Goal: Information Seeking & Learning: Learn about a topic

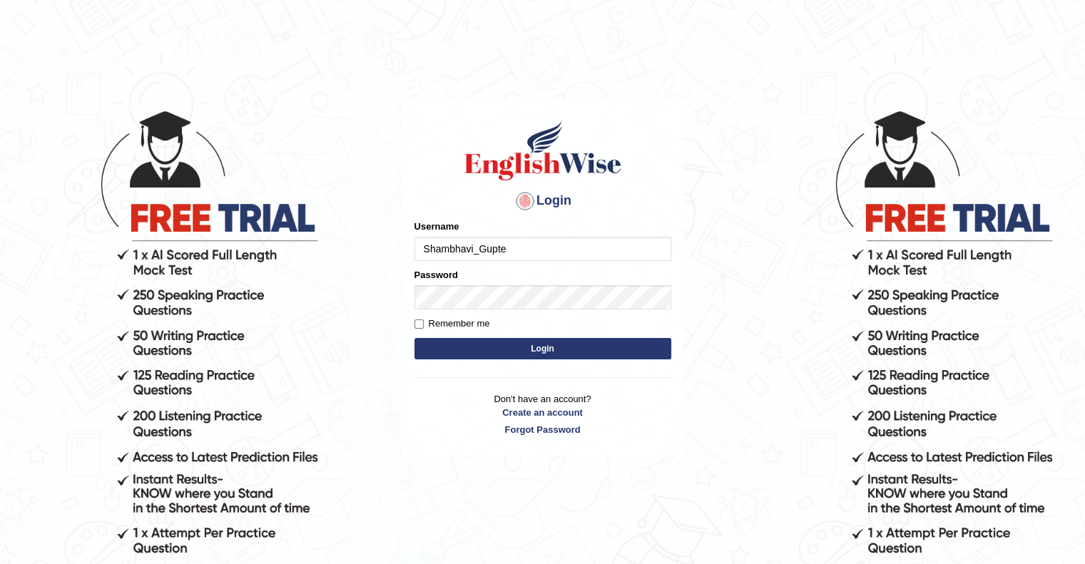
type input "Shambhavi_Gupte"
click at [505, 339] on button "Login" at bounding box center [542, 348] width 257 height 21
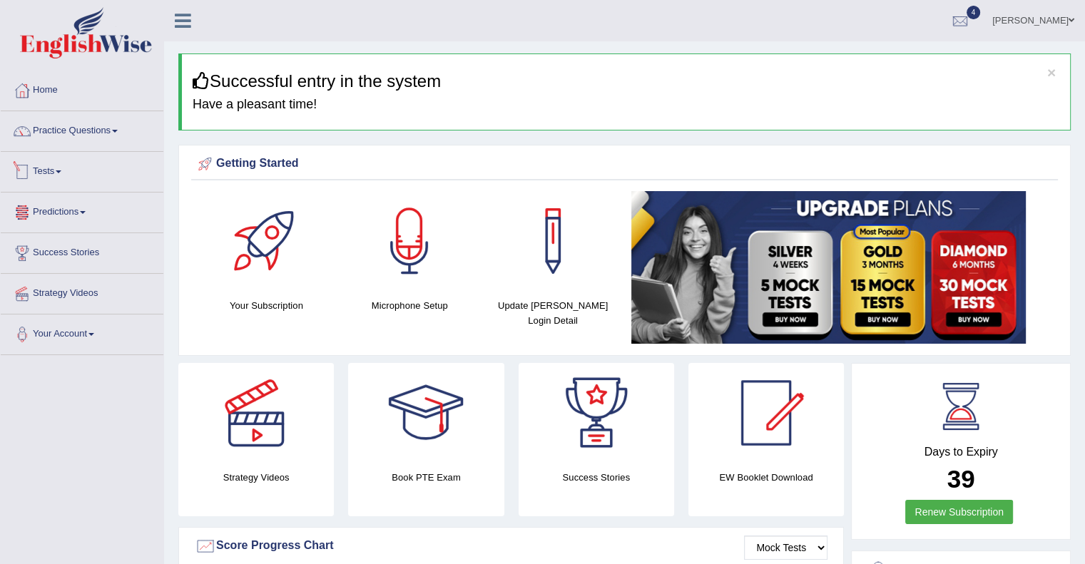
click at [47, 175] on link "Tests" at bounding box center [82, 170] width 163 height 36
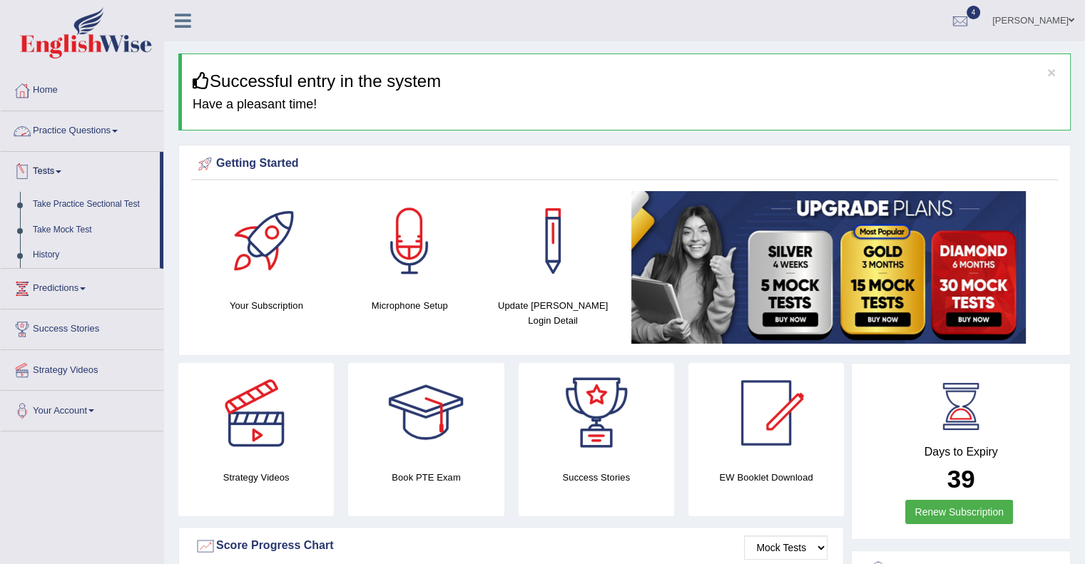
click at [76, 124] on link "Practice Questions" at bounding box center [82, 129] width 163 height 36
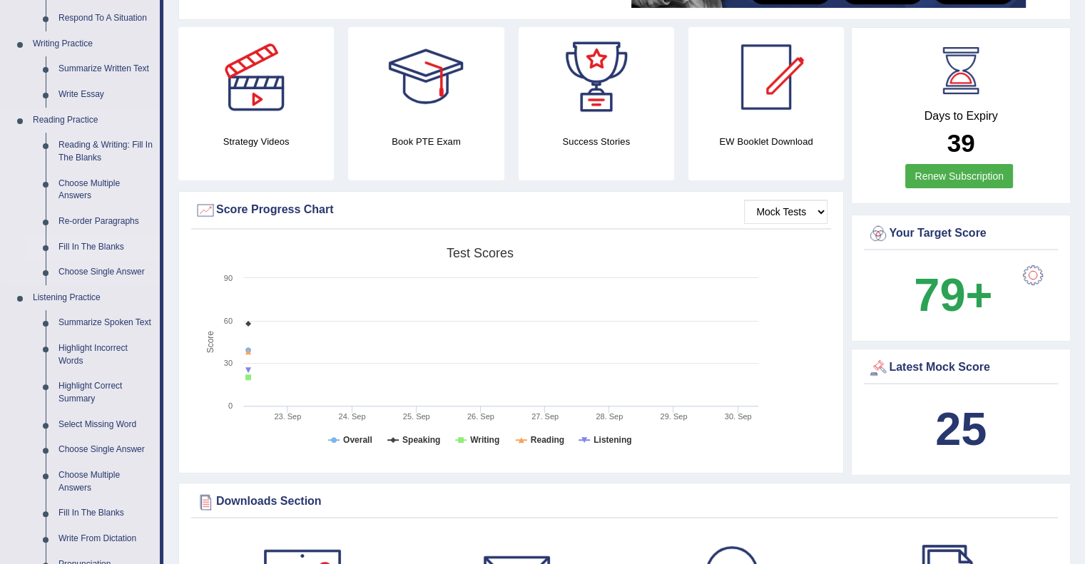
scroll to position [337, 0]
click at [91, 249] on link "Fill In The Blanks" at bounding box center [106, 247] width 108 height 26
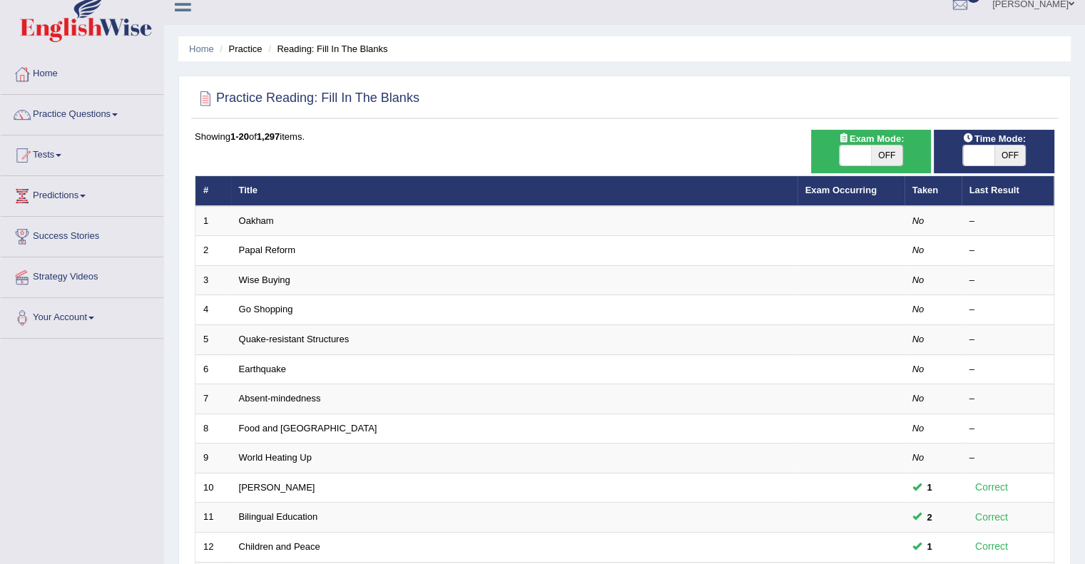
scroll to position [17, 0]
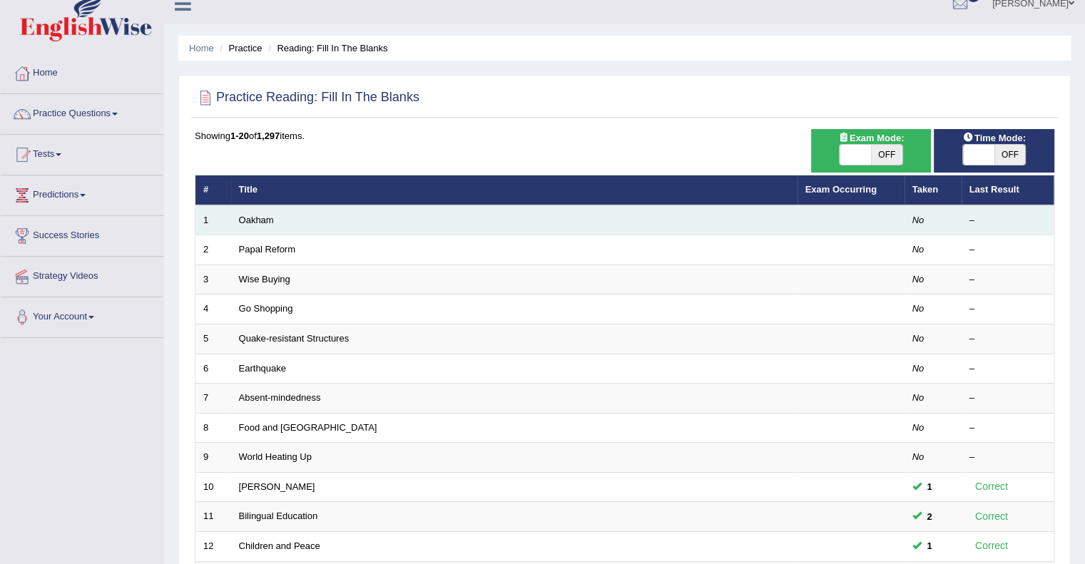
click at [251, 212] on td "Oakham" at bounding box center [514, 220] width 566 height 30
click at [251, 222] on link "Oakham" at bounding box center [256, 220] width 35 height 11
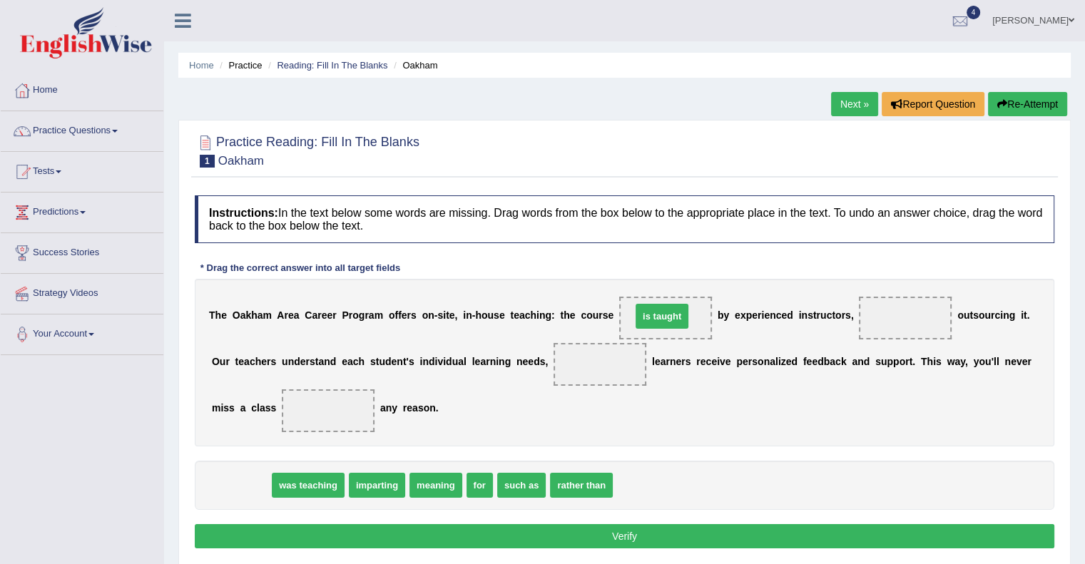
drag, startPoint x: 228, startPoint y: 483, endPoint x: 650, endPoint y: 314, distance: 455.0
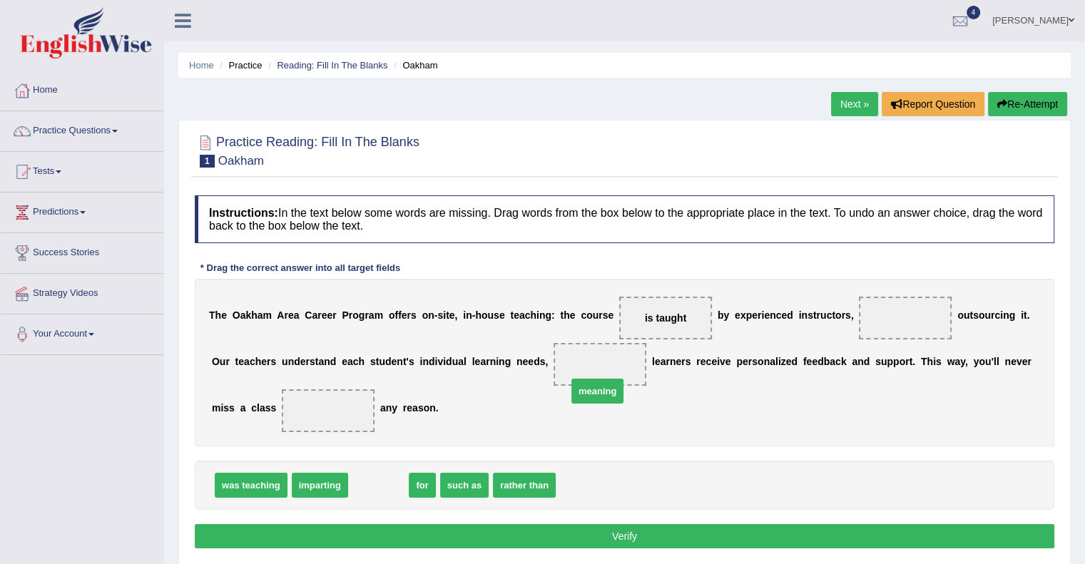
drag, startPoint x: 389, startPoint y: 479, endPoint x: 629, endPoint y: 354, distance: 271.1
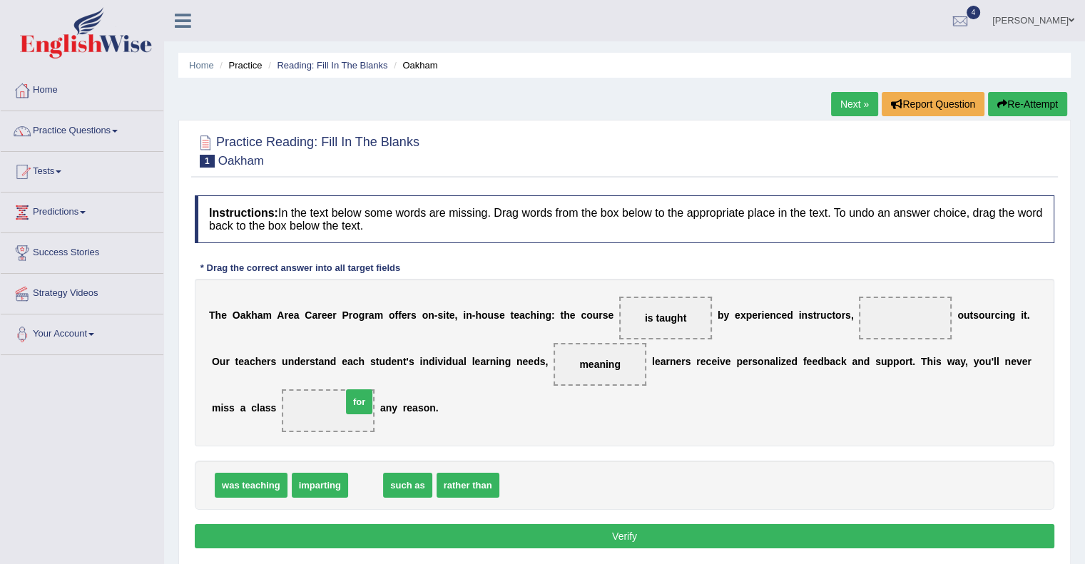
drag, startPoint x: 369, startPoint y: 482, endPoint x: 362, endPoint y: 399, distance: 83.7
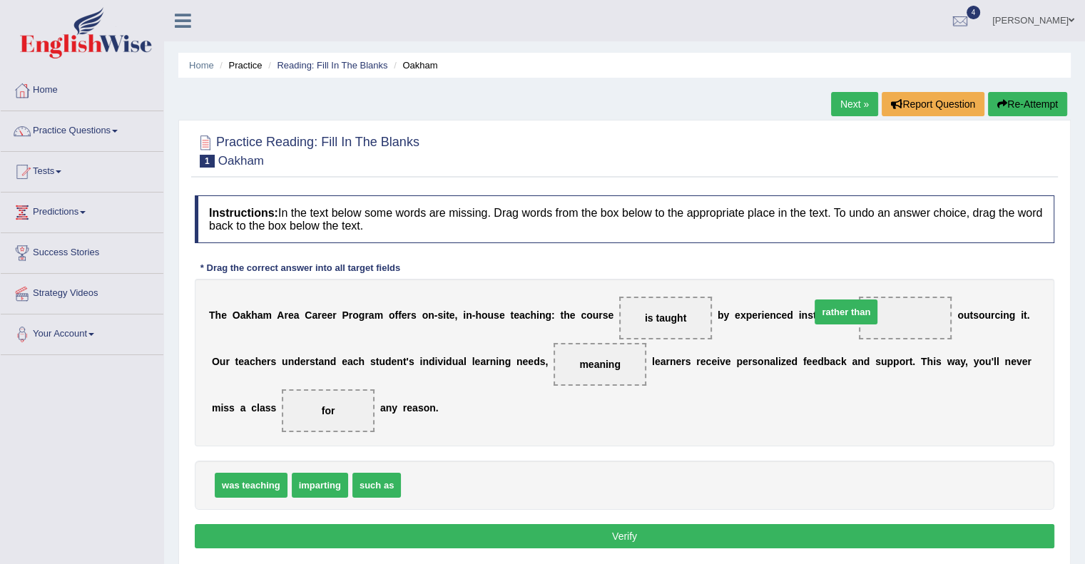
drag, startPoint x: 445, startPoint y: 483, endPoint x: 854, endPoint y: 309, distance: 444.5
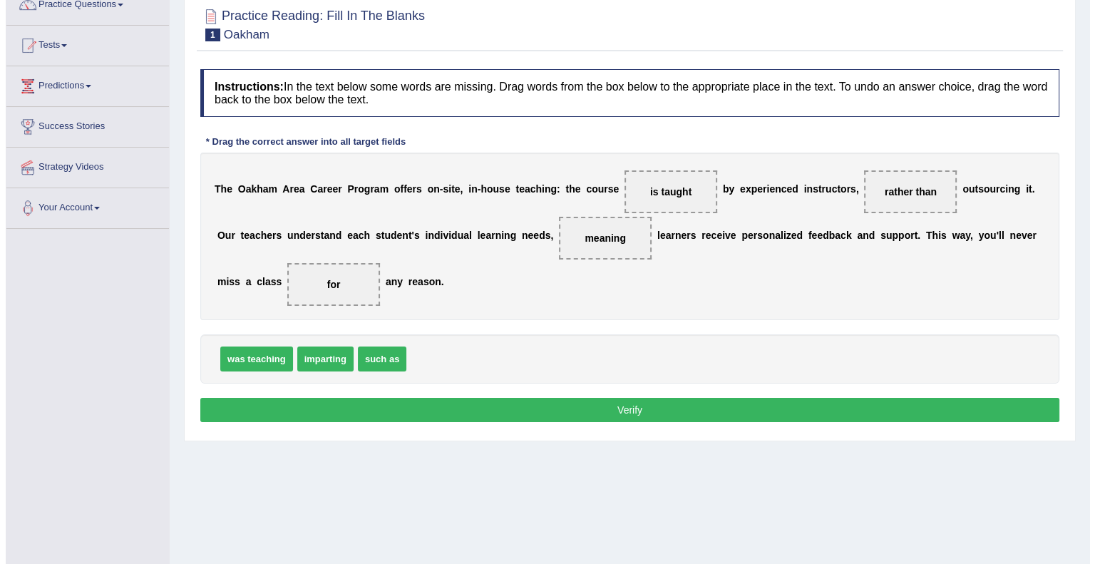
scroll to position [185, 0]
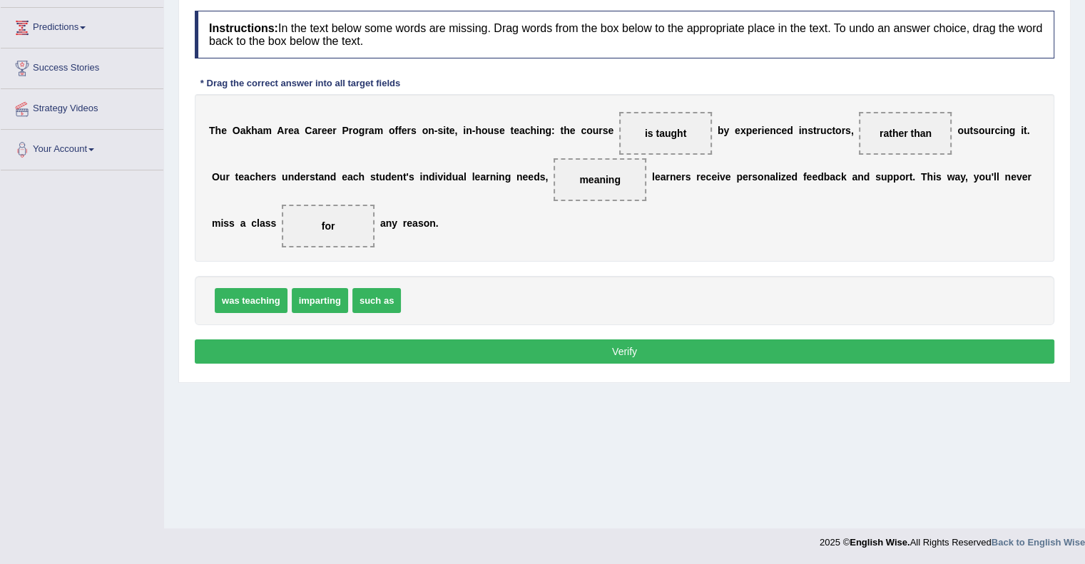
click at [478, 346] on button "Verify" at bounding box center [624, 351] width 859 height 24
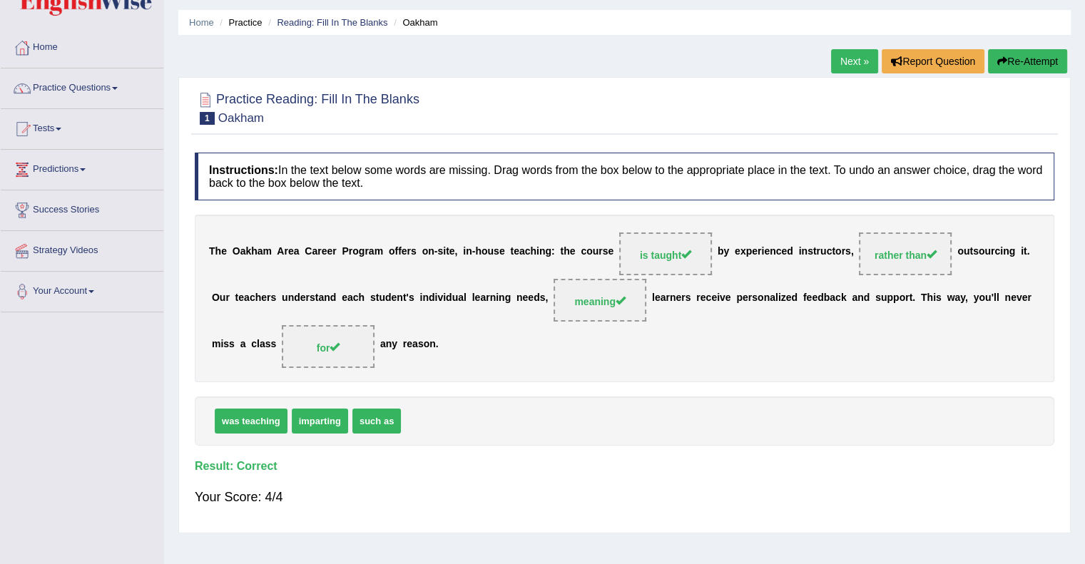
scroll to position [42, 0]
click at [831, 52] on link "Next »" at bounding box center [854, 62] width 47 height 24
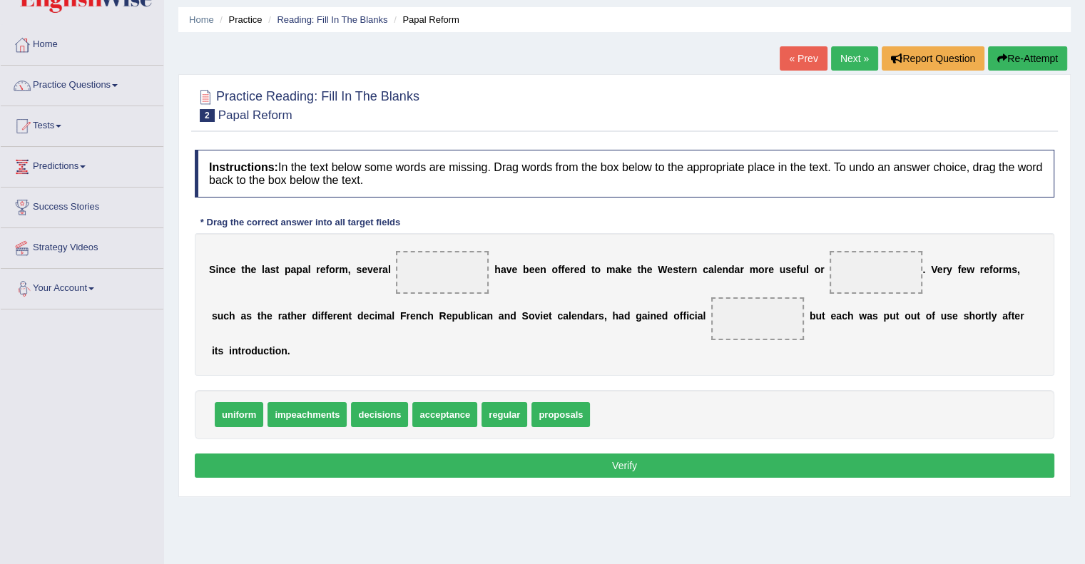
scroll to position [71, 0]
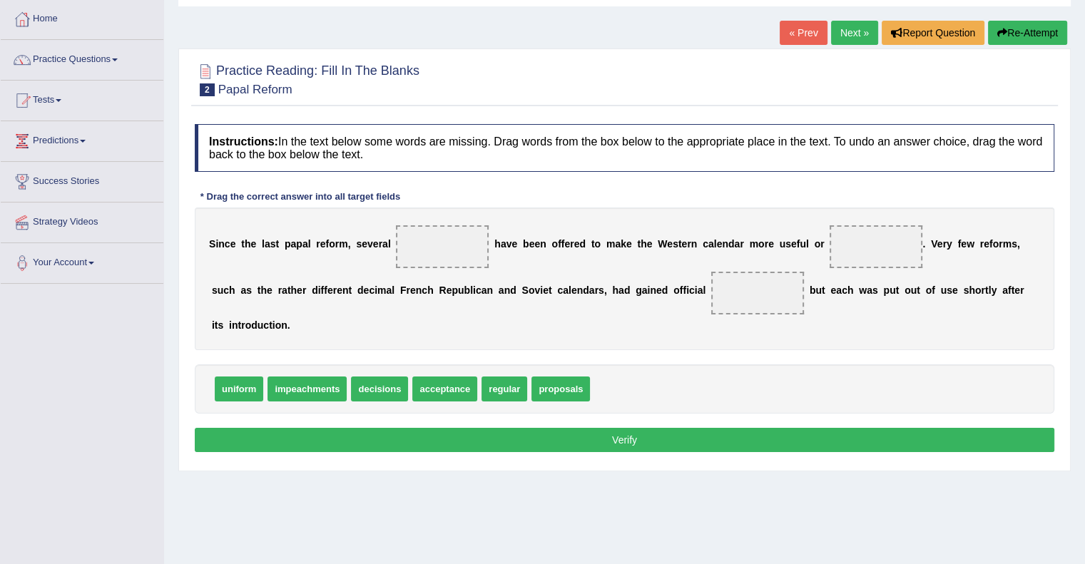
click at [343, 238] on b "m" at bounding box center [343, 243] width 9 height 11
drag, startPoint x: 575, startPoint y: 392, endPoint x: 453, endPoint y: 254, distance: 184.4
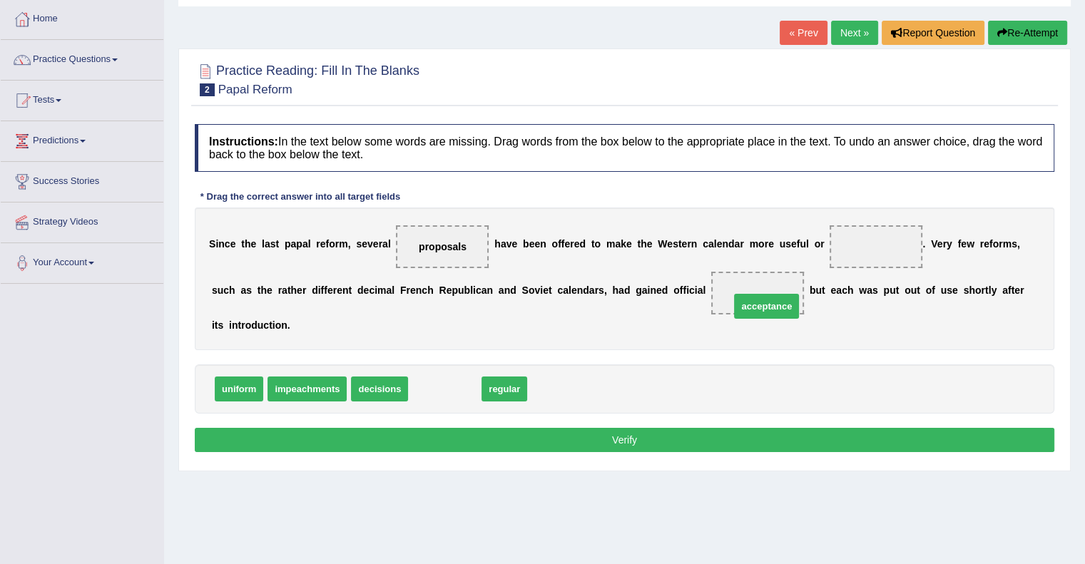
drag, startPoint x: 445, startPoint y: 393, endPoint x: 767, endPoint y: 310, distance: 332.1
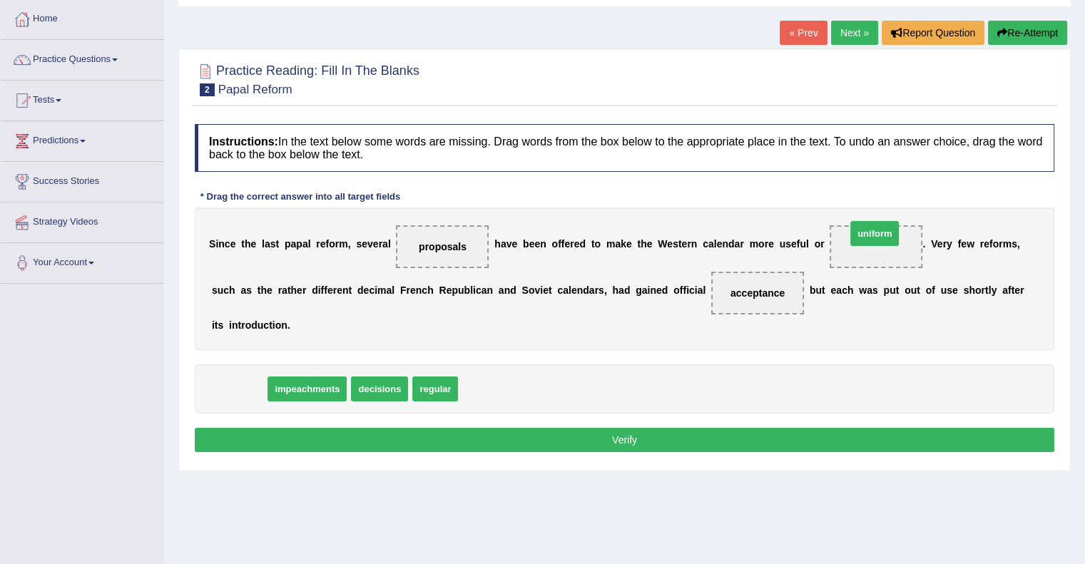
drag, startPoint x: 230, startPoint y: 384, endPoint x: 866, endPoint y: 229, distance: 654.1
click at [560, 446] on button "Verify" at bounding box center [624, 440] width 859 height 24
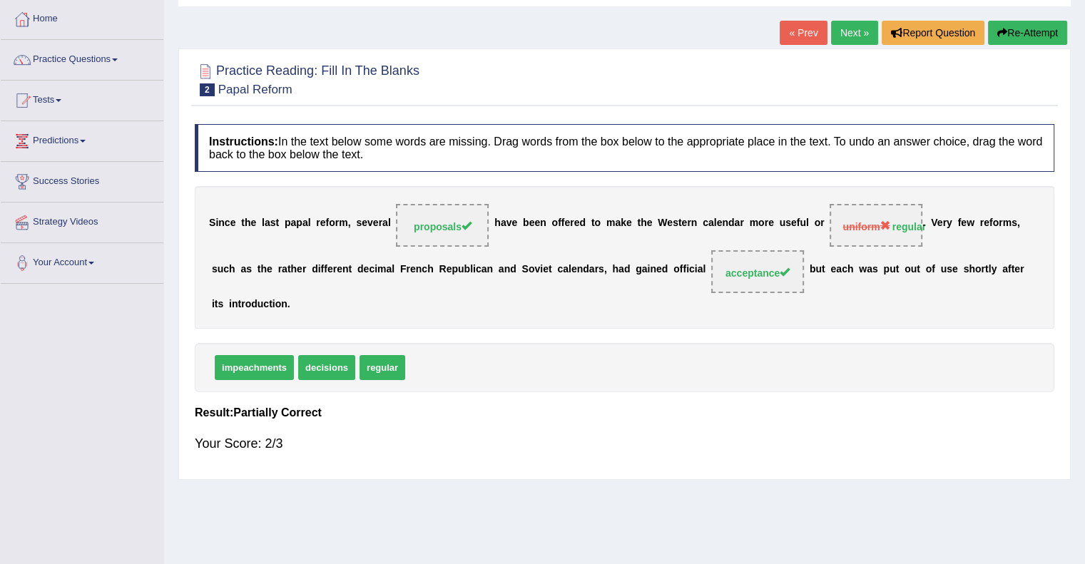
click at [1000, 23] on button "Re-Attempt" at bounding box center [1027, 33] width 79 height 24
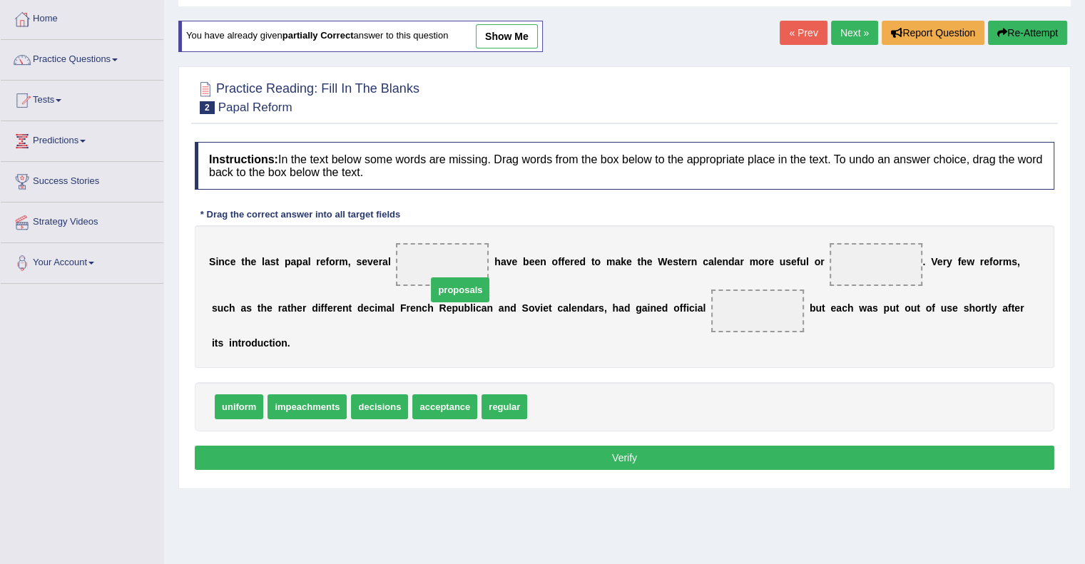
drag, startPoint x: 550, startPoint y: 401, endPoint x: 448, endPoint y: 282, distance: 156.2
drag, startPoint x: 496, startPoint y: 401, endPoint x: 845, endPoint y: 261, distance: 375.9
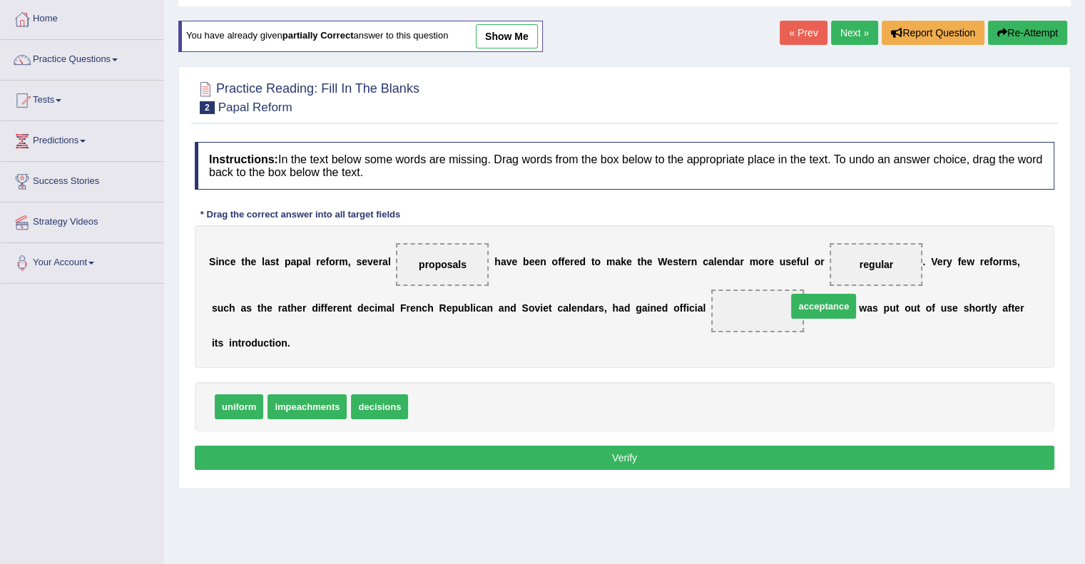
drag, startPoint x: 461, startPoint y: 416, endPoint x: 840, endPoint y: 315, distance: 391.8
click at [707, 446] on p "Verify" at bounding box center [624, 458] width 859 height 24
click at [701, 455] on button "Verify" at bounding box center [624, 458] width 859 height 24
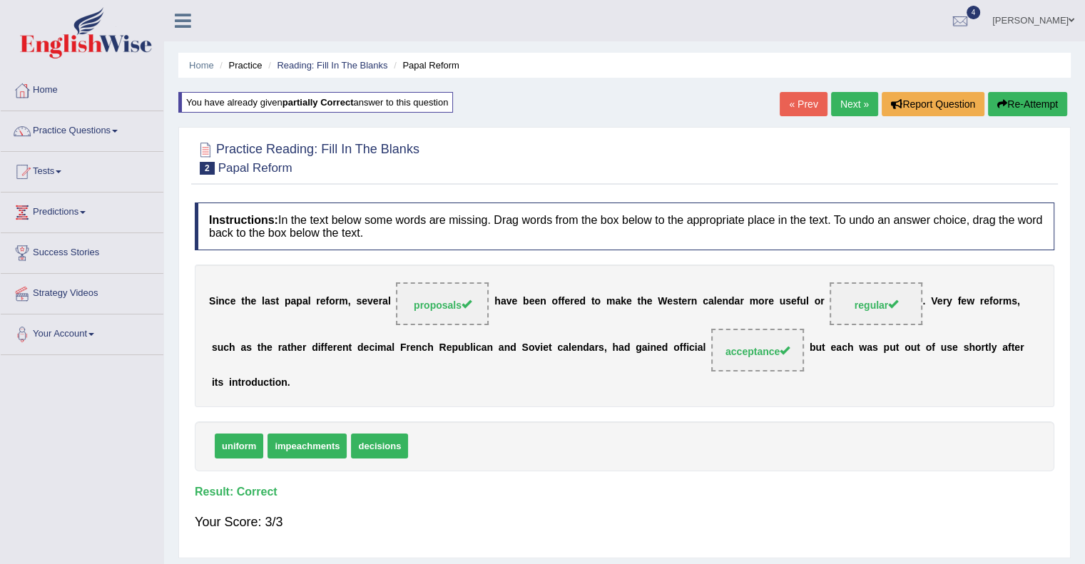
click at [834, 106] on link "Next »" at bounding box center [854, 104] width 47 height 24
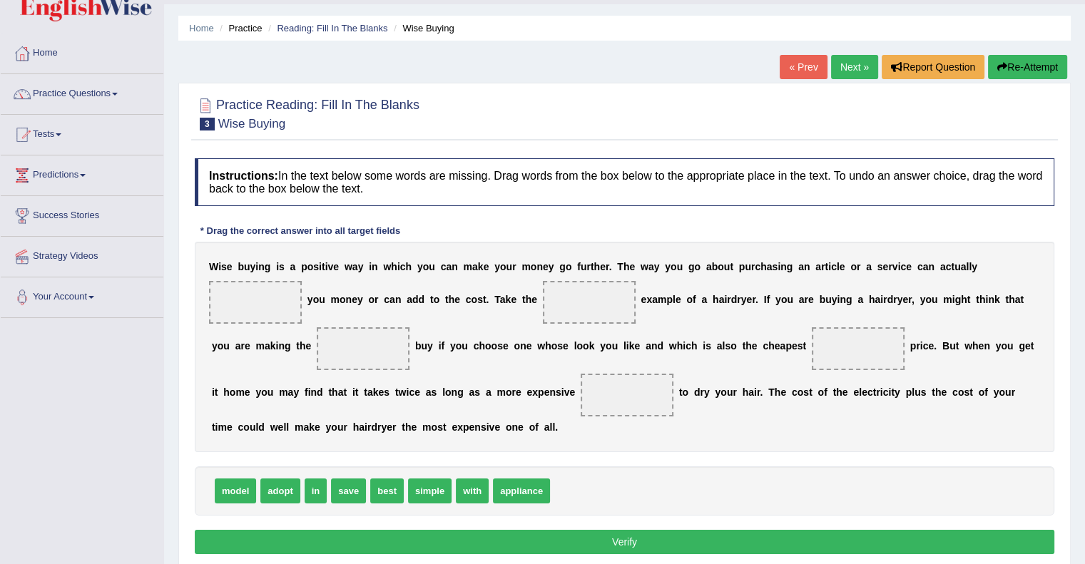
scroll to position [71, 0]
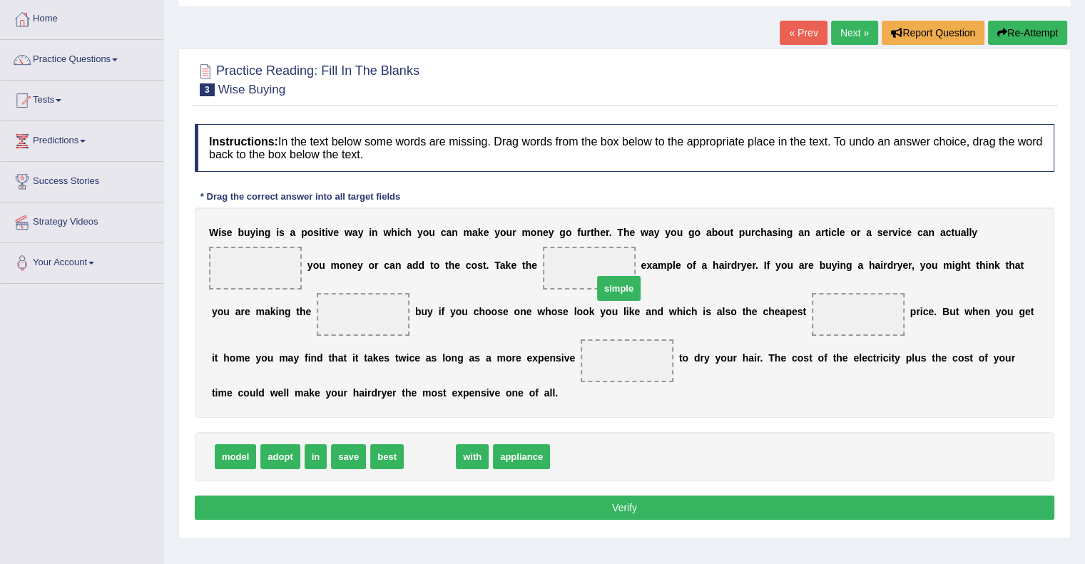
drag, startPoint x: 433, startPoint y: 458, endPoint x: 548, endPoint y: 229, distance: 257.0
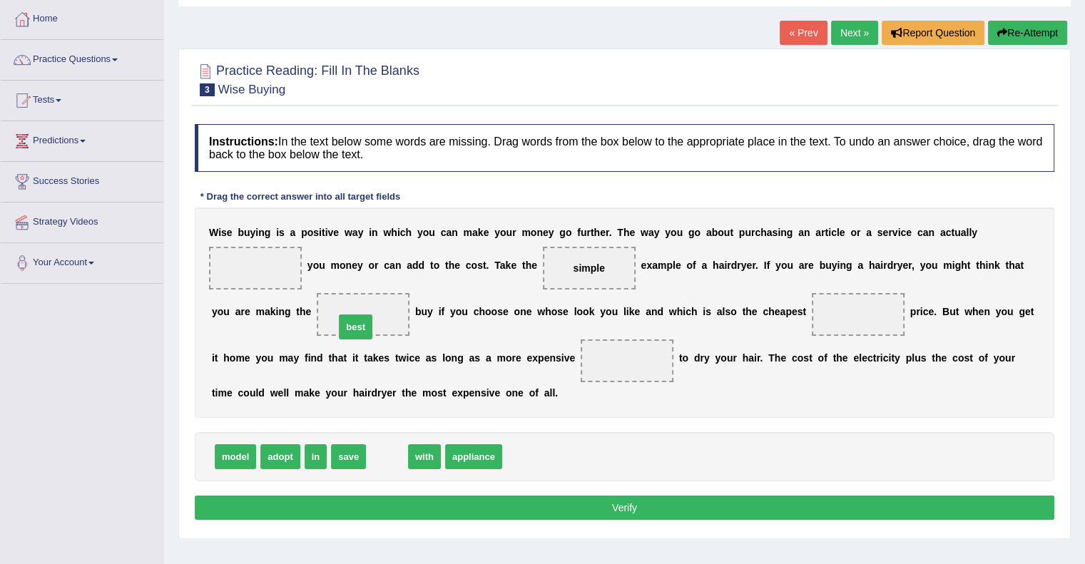
drag, startPoint x: 387, startPoint y: 453, endPoint x: 354, endPoint y: 322, distance: 134.5
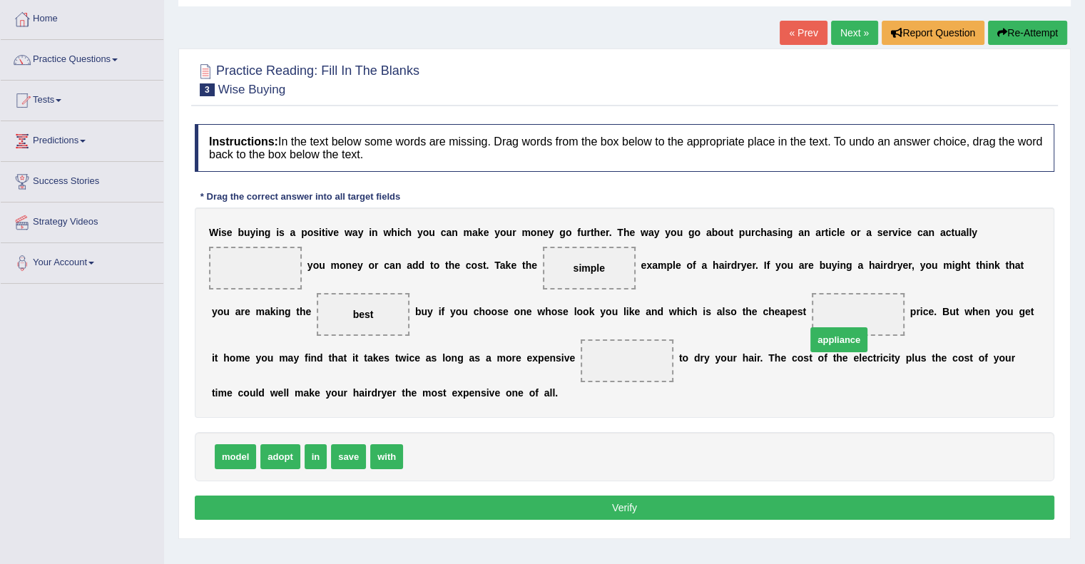
drag, startPoint x: 451, startPoint y: 452, endPoint x: 855, endPoint y: 332, distance: 421.9
drag, startPoint x: 239, startPoint y: 456, endPoint x: 665, endPoint y: 376, distance: 433.3
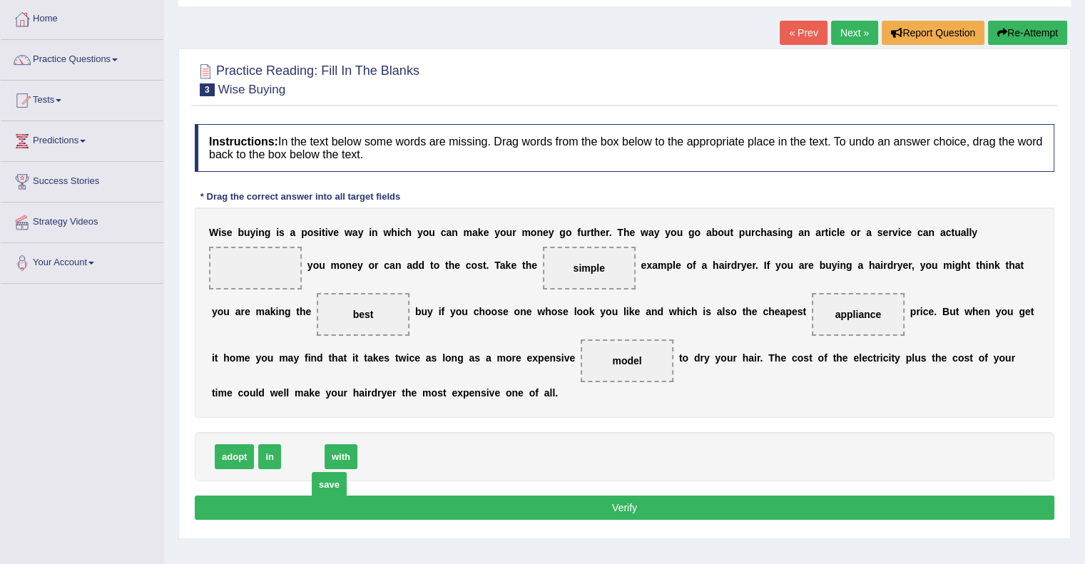
drag, startPoint x: 294, startPoint y: 458, endPoint x: 320, endPoint y: 486, distance: 38.3
drag, startPoint x: 305, startPoint y: 461, endPoint x: 235, endPoint y: 267, distance: 206.2
drag, startPoint x: 235, startPoint y: 267, endPoint x: 250, endPoint y: 292, distance: 29.1
click at [250, 292] on div "W i s e b u y i n g i s a p o s i t i v e w a y i n w h i c h y o u c a n m a k…" at bounding box center [624, 312] width 859 height 210
drag, startPoint x: 255, startPoint y: 267, endPoint x: 331, endPoint y: 436, distance: 185.4
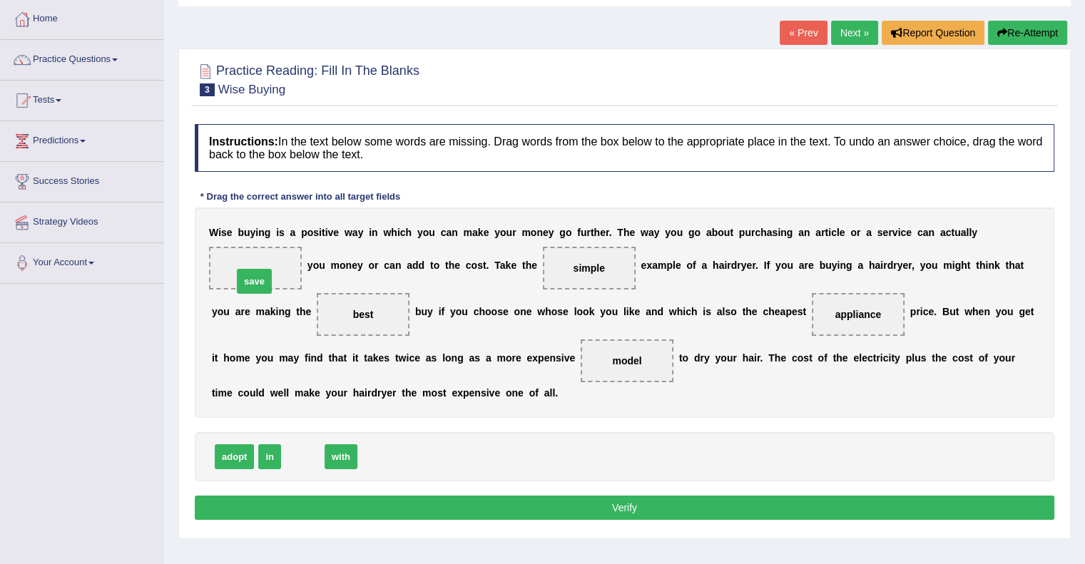
drag, startPoint x: 304, startPoint y: 456, endPoint x: 252, endPoint y: 265, distance: 198.1
click at [538, 496] on button "Verify" at bounding box center [624, 508] width 859 height 24
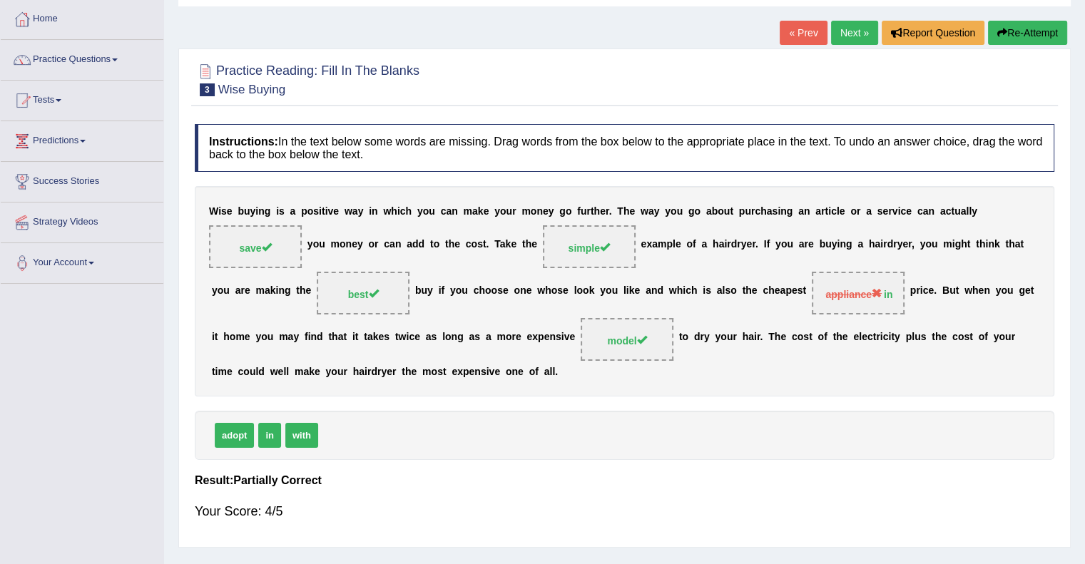
drag, startPoint x: 758, startPoint y: 290, endPoint x: 902, endPoint y: 285, distance: 144.1
click at [902, 285] on div "W i s e b u y i n g i s a p o s i t i v e w a y i n w h i c h y o u c a n m a k…" at bounding box center [624, 291] width 859 height 210
click at [871, 293] on span "appliance" at bounding box center [853, 294] width 56 height 11
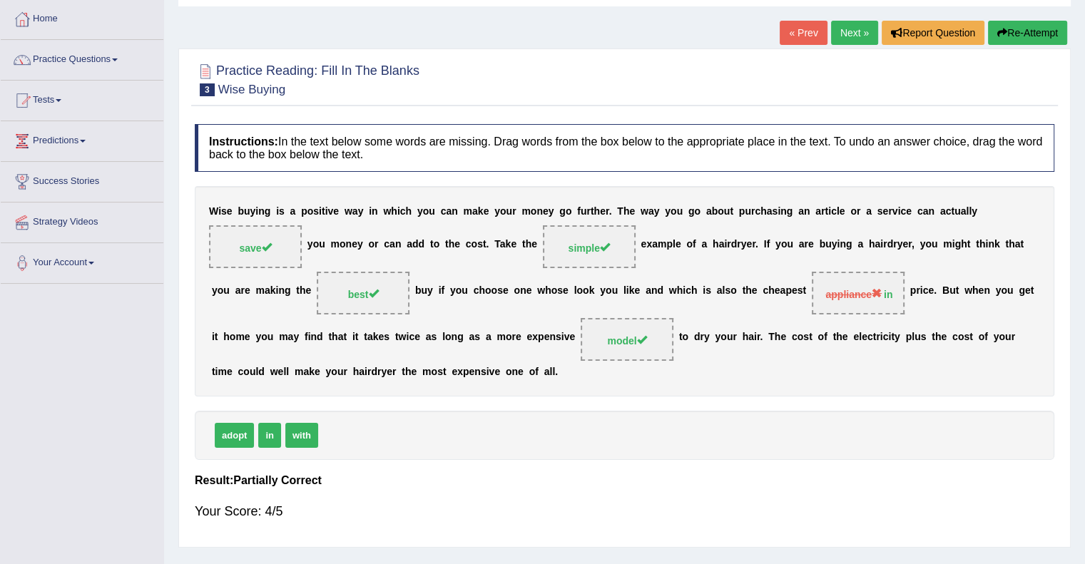
click at [871, 293] on span "appliance" at bounding box center [853, 294] width 56 height 11
click at [824, 29] on div "« Prev Next » Report Question Re-Attempt" at bounding box center [924, 35] width 291 height 28
click at [843, 36] on link "Next »" at bounding box center [854, 33] width 47 height 24
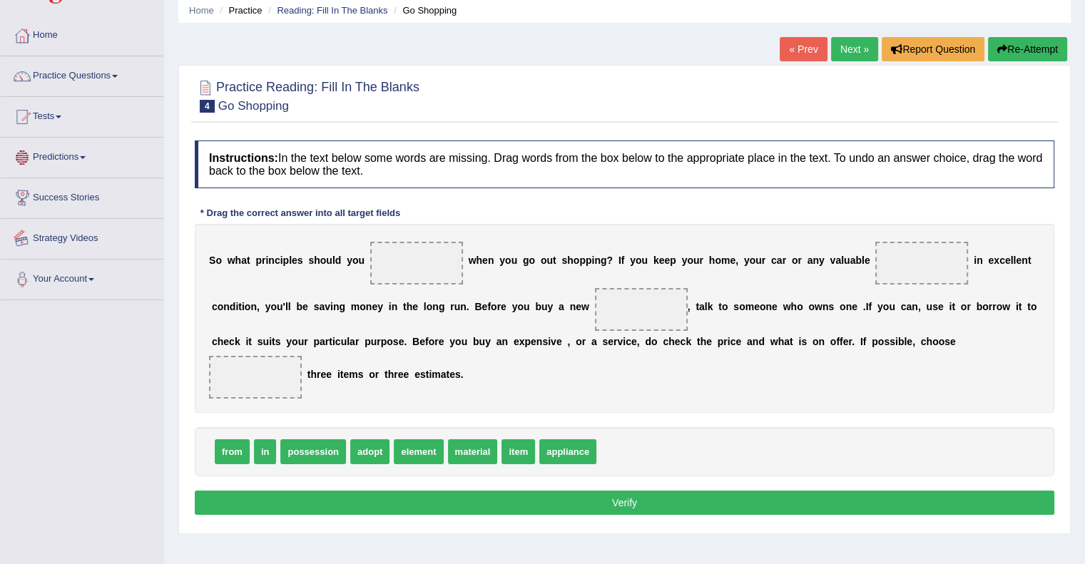
scroll to position [71, 0]
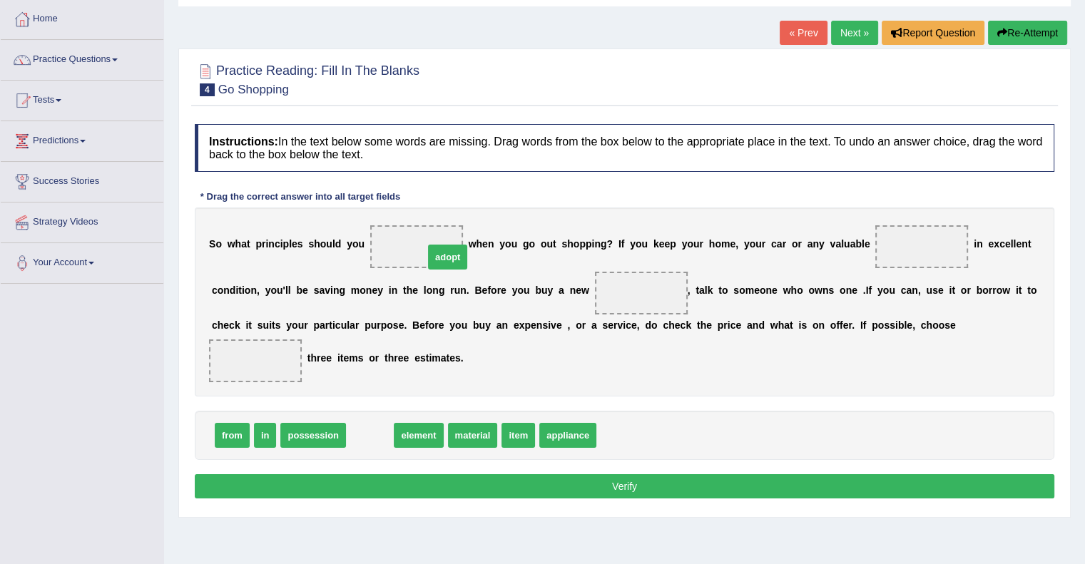
drag, startPoint x: 367, startPoint y: 436, endPoint x: 444, endPoint y: 258, distance: 193.8
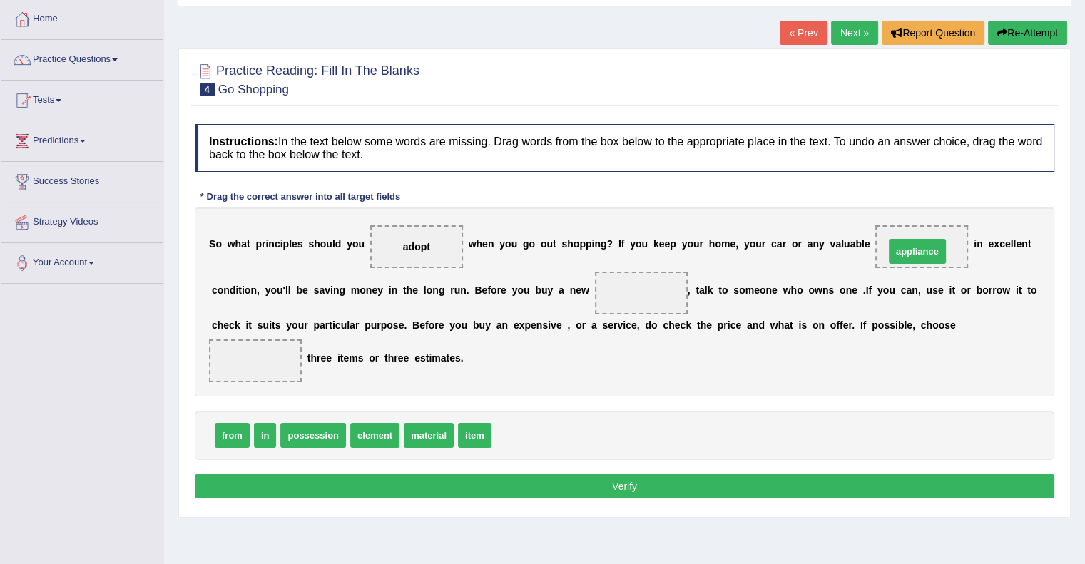
drag, startPoint x: 512, startPoint y: 437, endPoint x: 905, endPoint y: 253, distance: 433.8
drag, startPoint x: 919, startPoint y: 240, endPoint x: 618, endPoint y: 273, distance: 303.5
drag, startPoint x: 468, startPoint y: 427, endPoint x: 886, endPoint y: 236, distance: 460.1
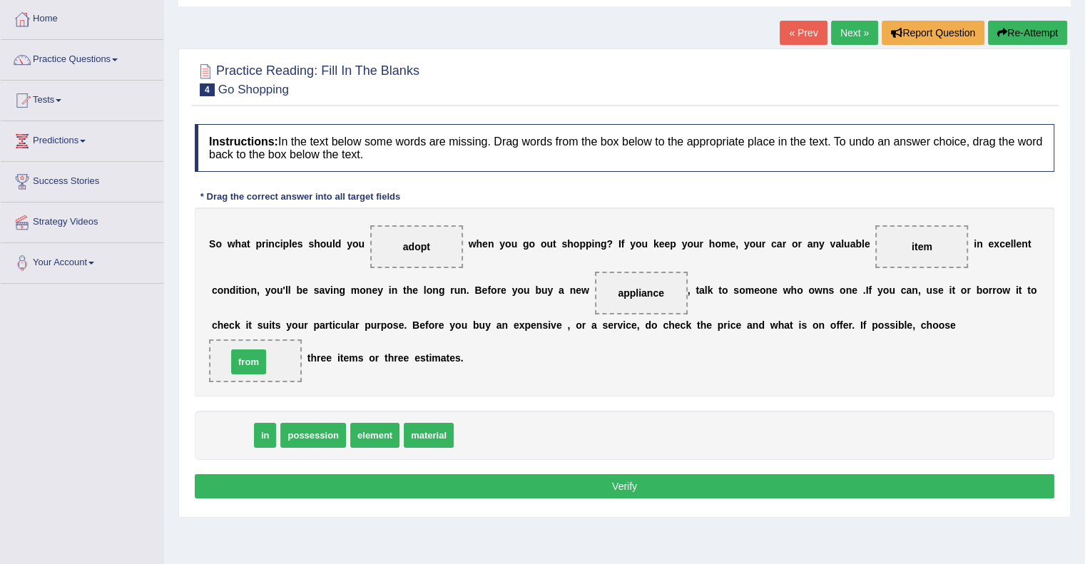
drag, startPoint x: 227, startPoint y: 430, endPoint x: 245, endPoint y: 357, distance: 75.6
click at [498, 474] on button "Verify" at bounding box center [624, 486] width 859 height 24
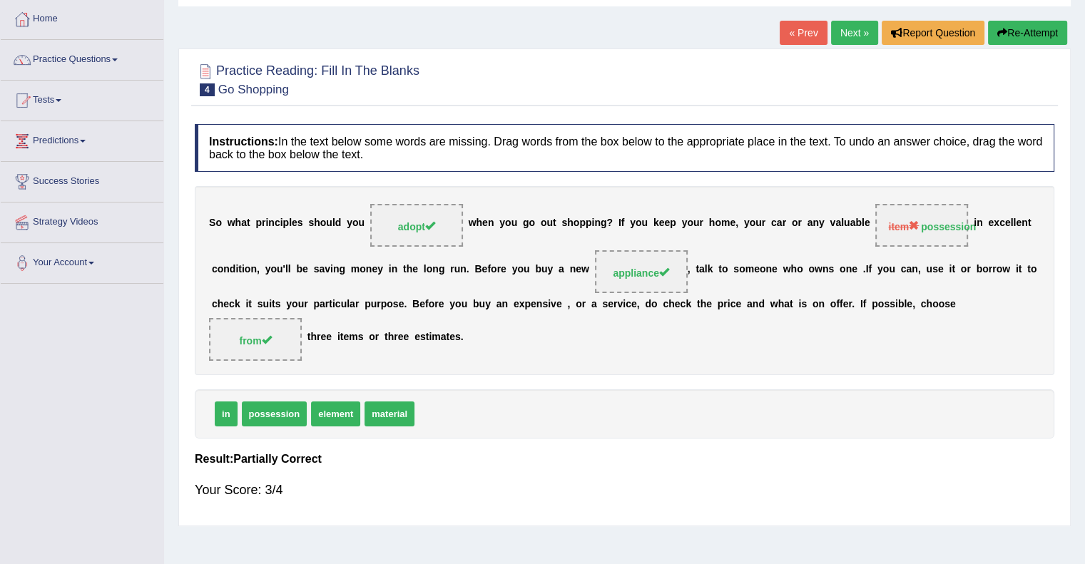
click at [904, 222] on span "item" at bounding box center [903, 226] width 31 height 11
click at [856, 31] on link "Next »" at bounding box center [854, 33] width 47 height 24
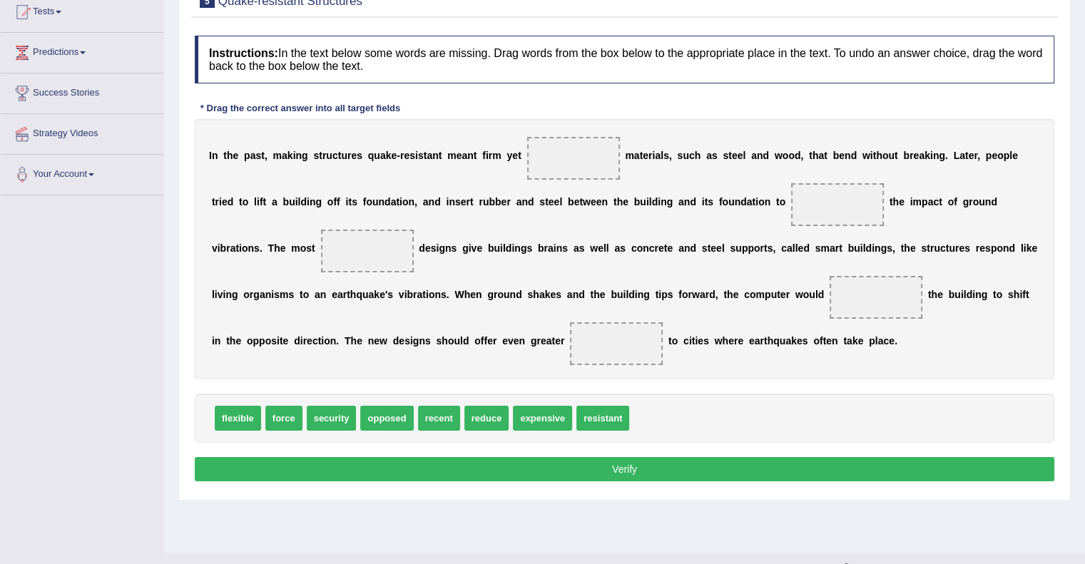
scroll to position [161, 0]
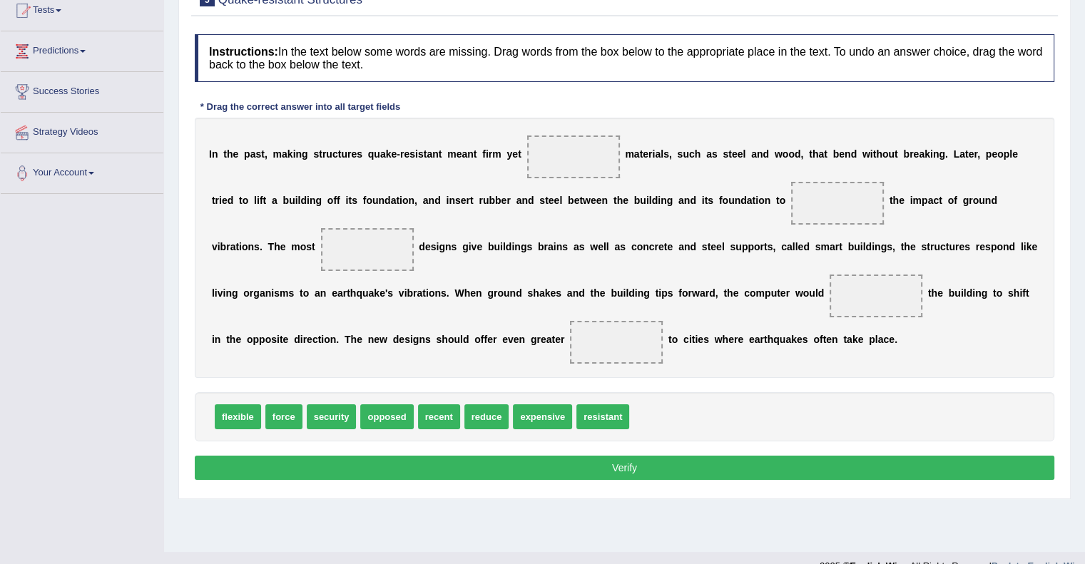
click at [486, 155] on b "i" at bounding box center [487, 153] width 3 height 11
drag, startPoint x: 237, startPoint y: 418, endPoint x: 498, endPoint y: 187, distance: 348.0
drag, startPoint x: 237, startPoint y: 410, endPoint x: 595, endPoint y: 153, distance: 441.1
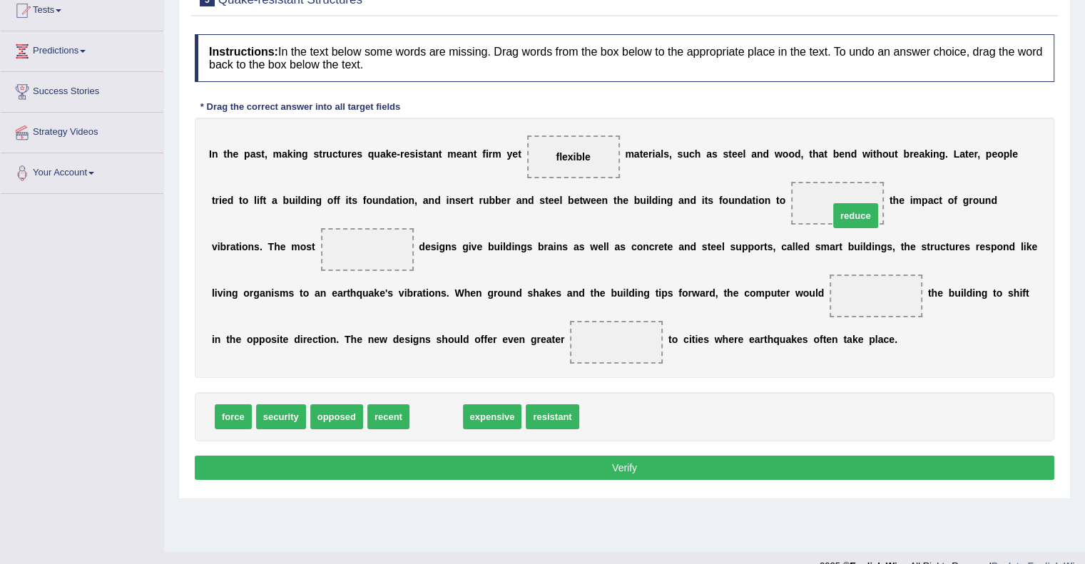
drag, startPoint x: 436, startPoint y: 409, endPoint x: 850, endPoint y: 200, distance: 463.3
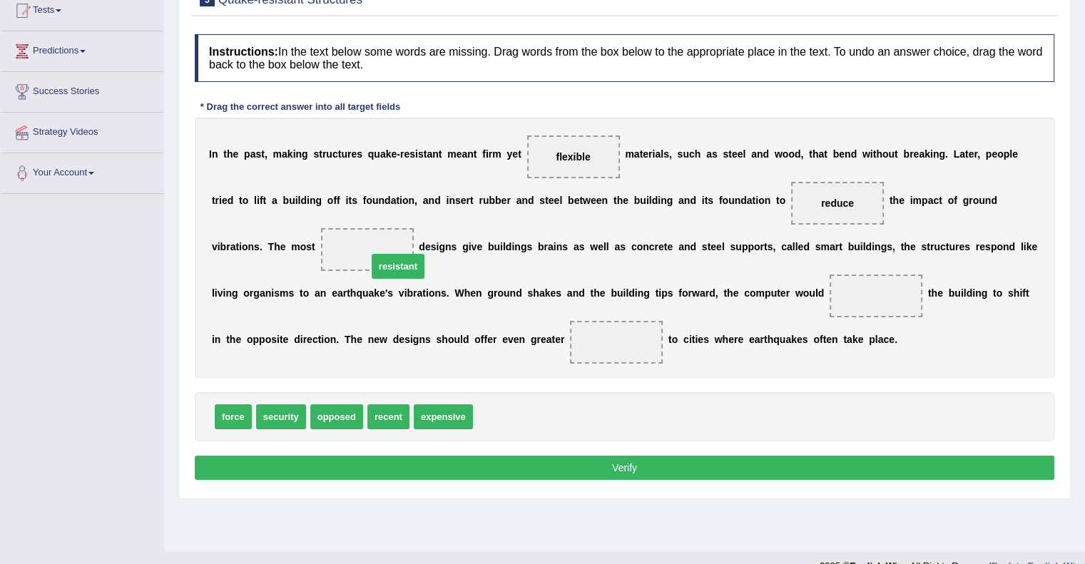
drag, startPoint x: 502, startPoint y: 406, endPoint x: 396, endPoint y: 256, distance: 183.8
drag, startPoint x: 250, startPoint y: 413, endPoint x: 898, endPoint y: 290, distance: 659.7
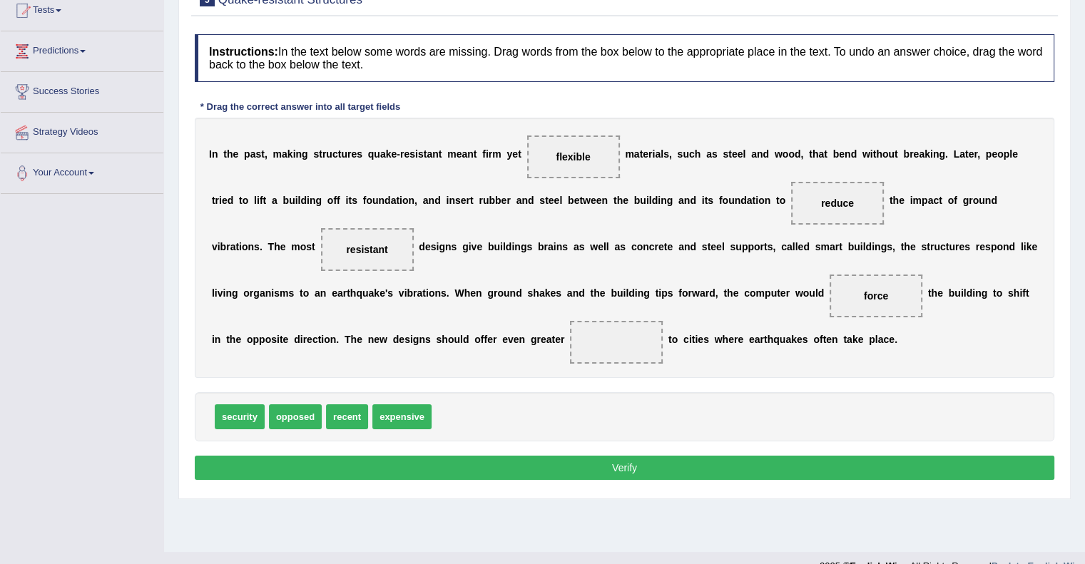
click at [724, 339] on b "h" at bounding box center [725, 339] width 6 height 11
drag, startPoint x: 305, startPoint y: 414, endPoint x: 322, endPoint y: 421, distance: 17.9
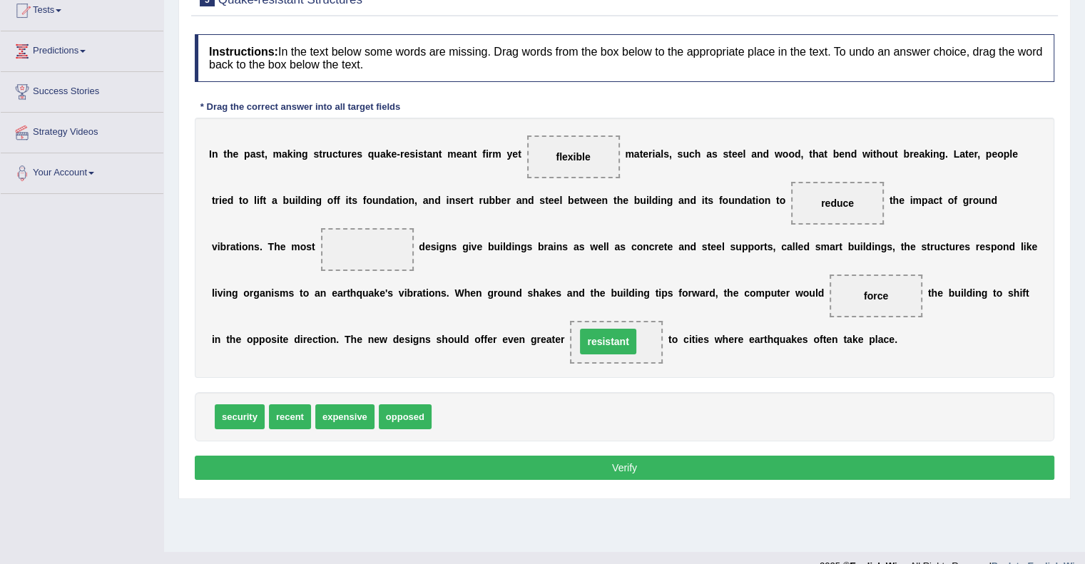
drag, startPoint x: 364, startPoint y: 247, endPoint x: 608, endPoint y: 340, distance: 260.9
drag, startPoint x: 871, startPoint y: 294, endPoint x: 605, endPoint y: 341, distance: 269.4
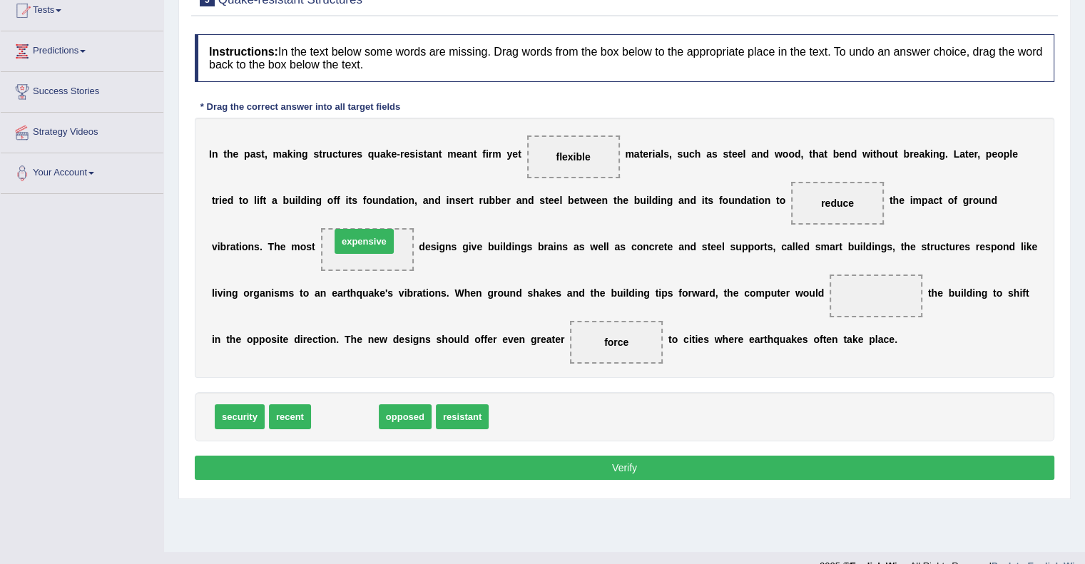
drag, startPoint x: 357, startPoint y: 411, endPoint x: 377, endPoint y: 236, distance: 176.5
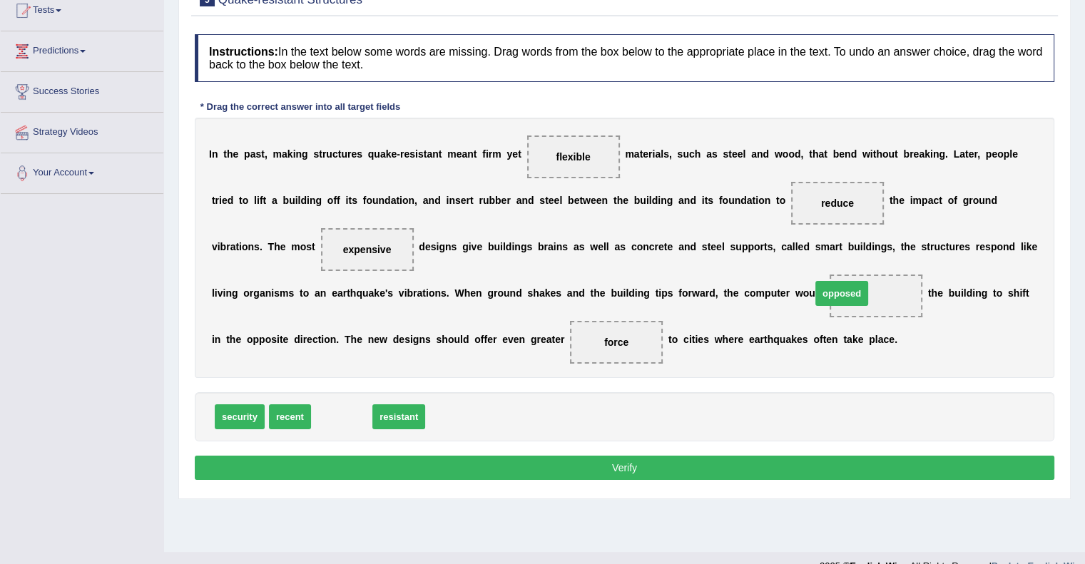
drag, startPoint x: 350, startPoint y: 418, endPoint x: 857, endPoint y: 299, distance: 520.8
click at [630, 468] on button "Verify" at bounding box center [624, 468] width 859 height 24
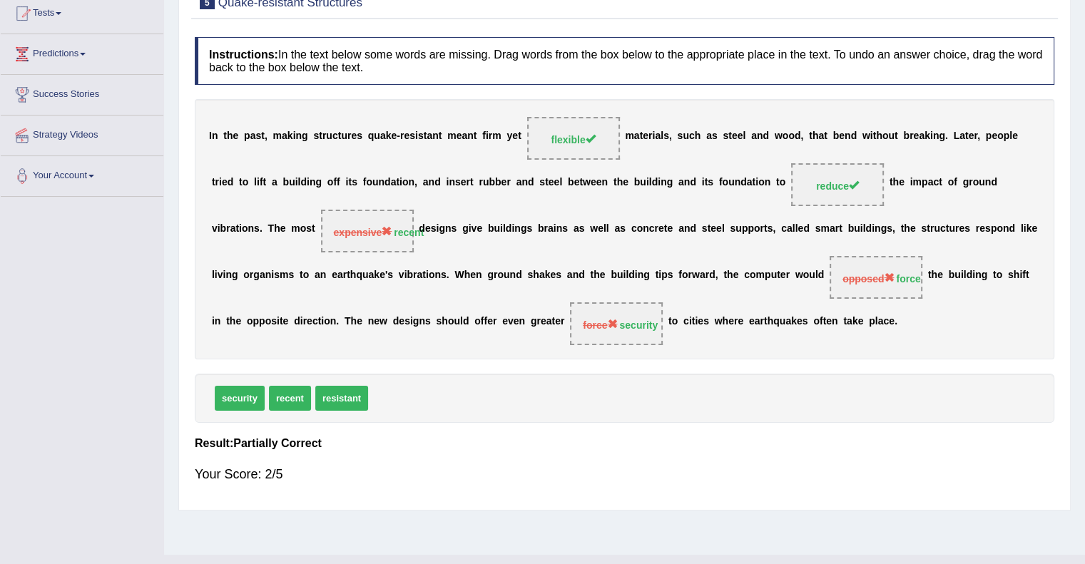
scroll to position [157, 0]
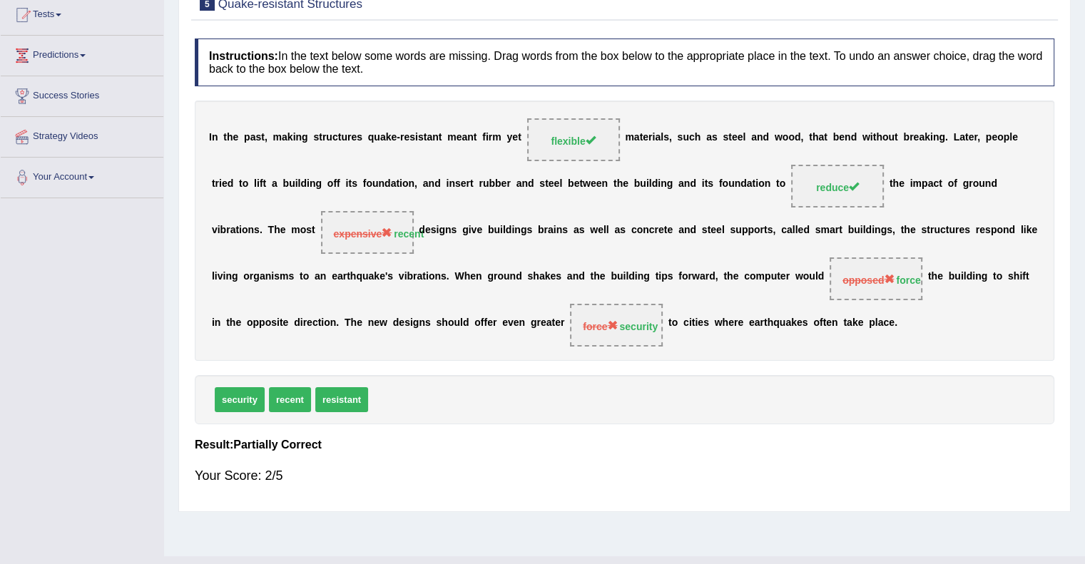
click at [622, 321] on strong "security" at bounding box center [638, 326] width 39 height 11
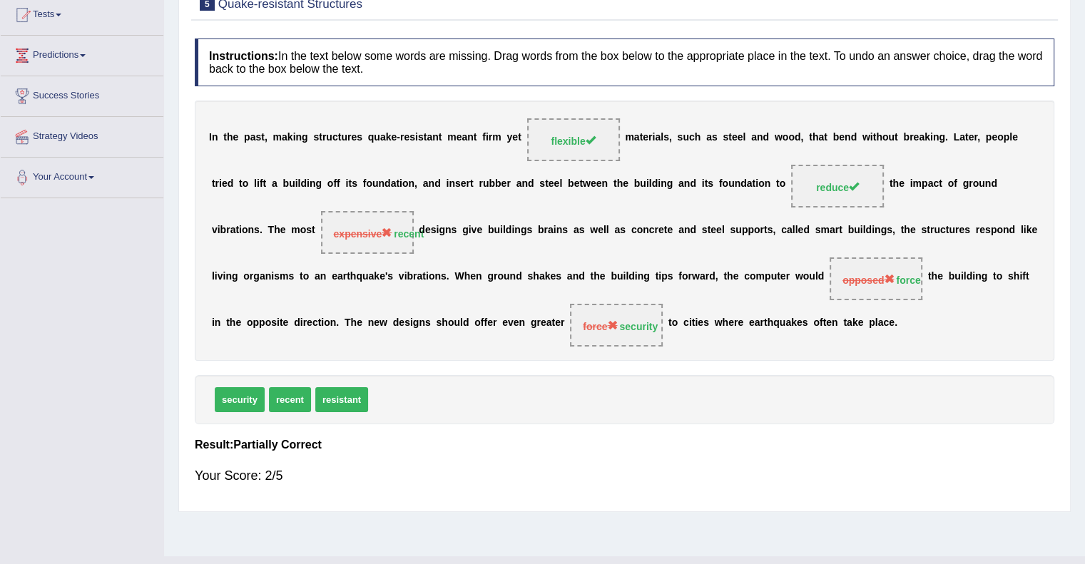
click at [622, 321] on strong "security" at bounding box center [638, 326] width 39 height 11
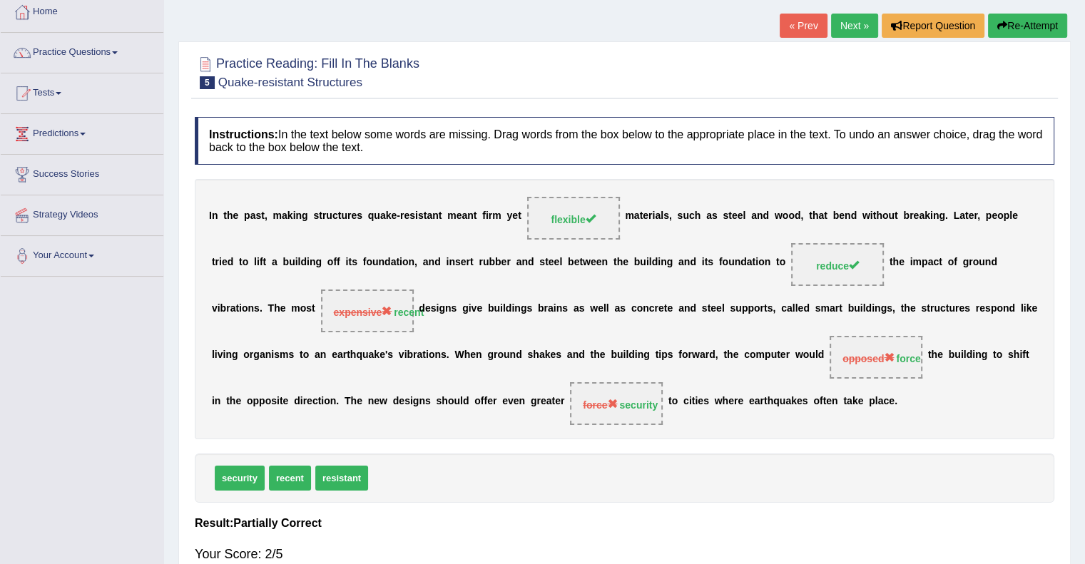
scroll to position [77, 0]
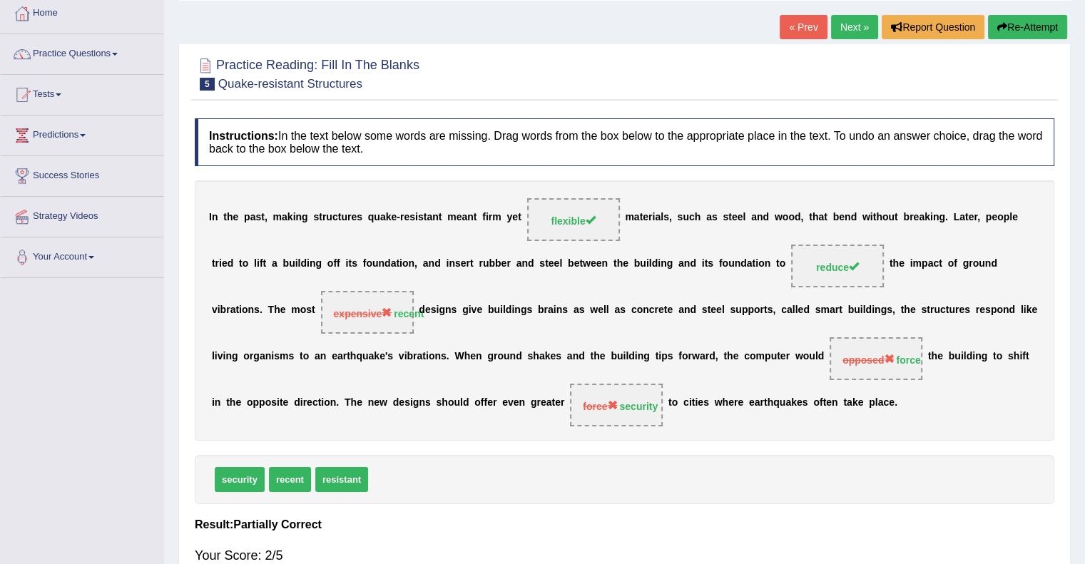
click at [855, 28] on link "Next »" at bounding box center [854, 27] width 47 height 24
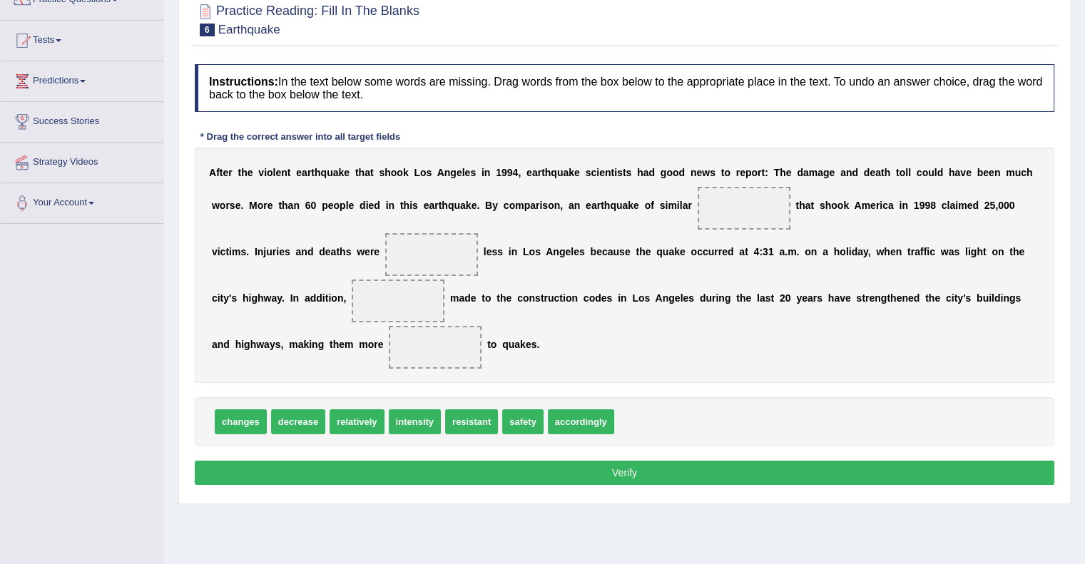
scroll to position [128, 0]
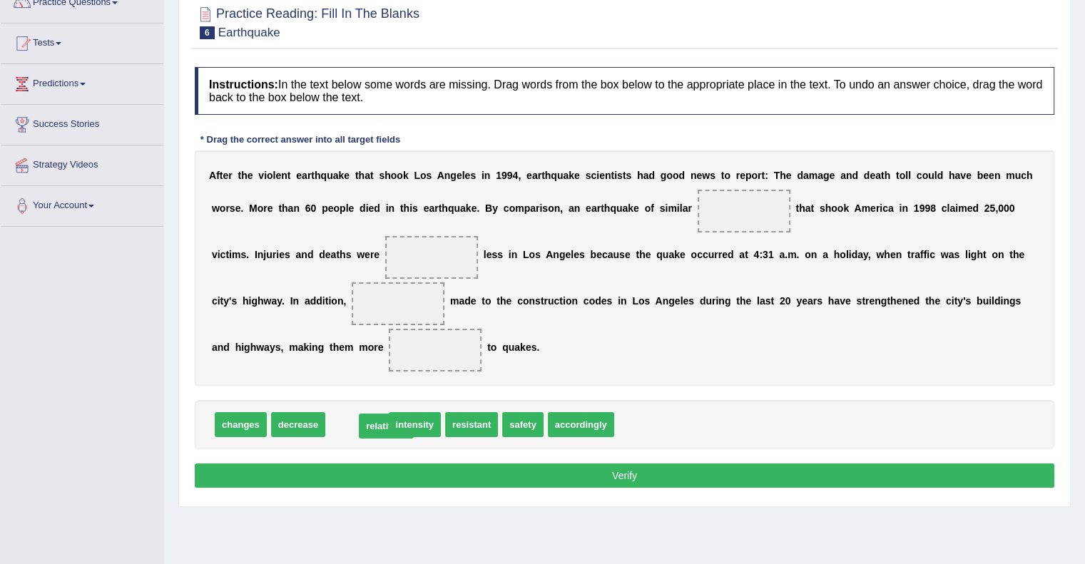
drag, startPoint x: 347, startPoint y: 419, endPoint x: 376, endPoint y: 420, distance: 29.3
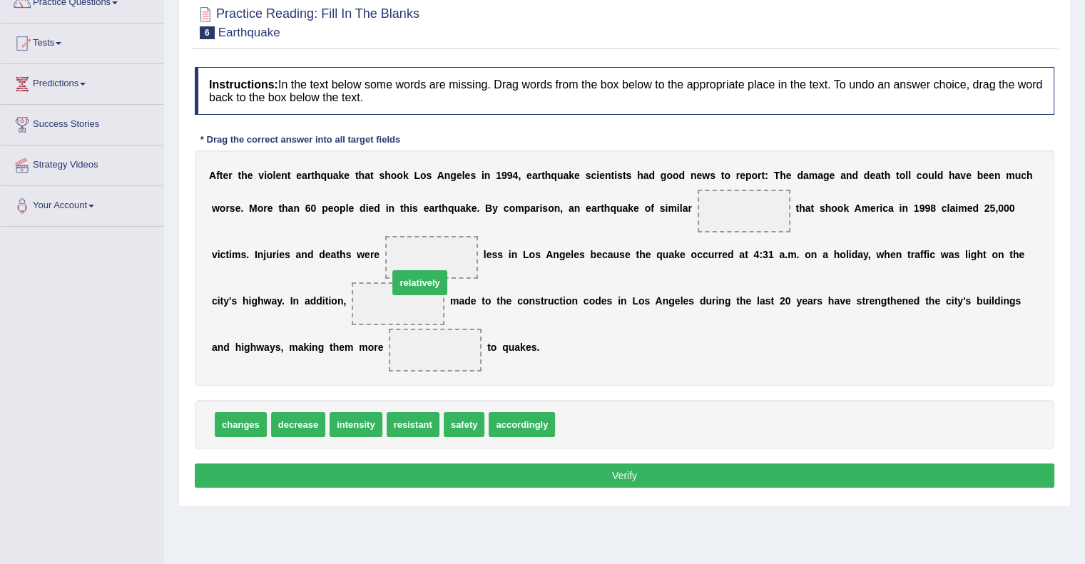
drag, startPoint x: 598, startPoint y: 422, endPoint x: 440, endPoint y: 264, distance: 223.4
drag, startPoint x: 236, startPoint y: 424, endPoint x: 396, endPoint y: 292, distance: 207.3
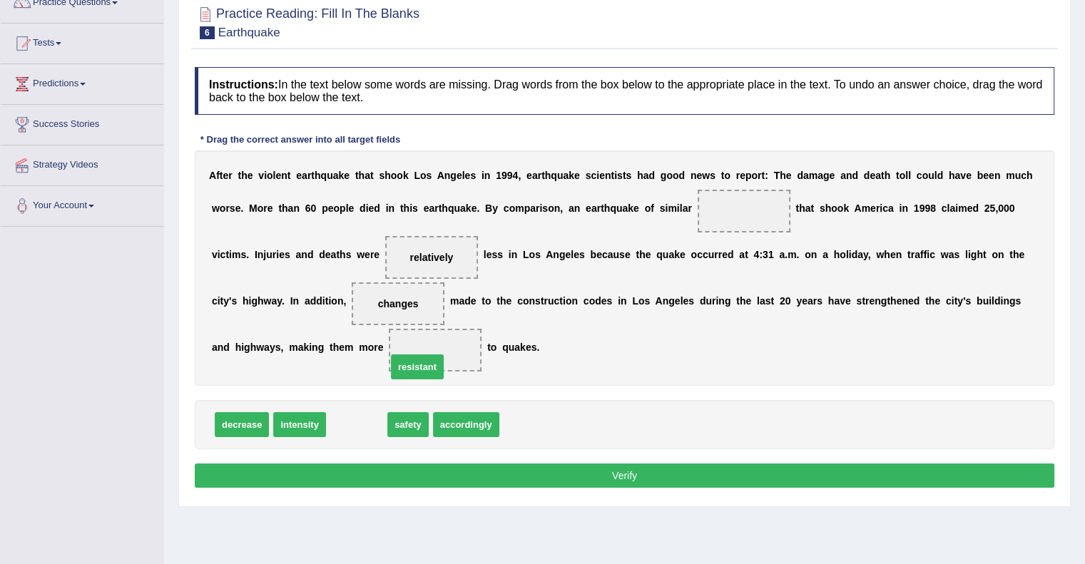
drag, startPoint x: 345, startPoint y: 423, endPoint x: 406, endPoint y: 364, distance: 84.2
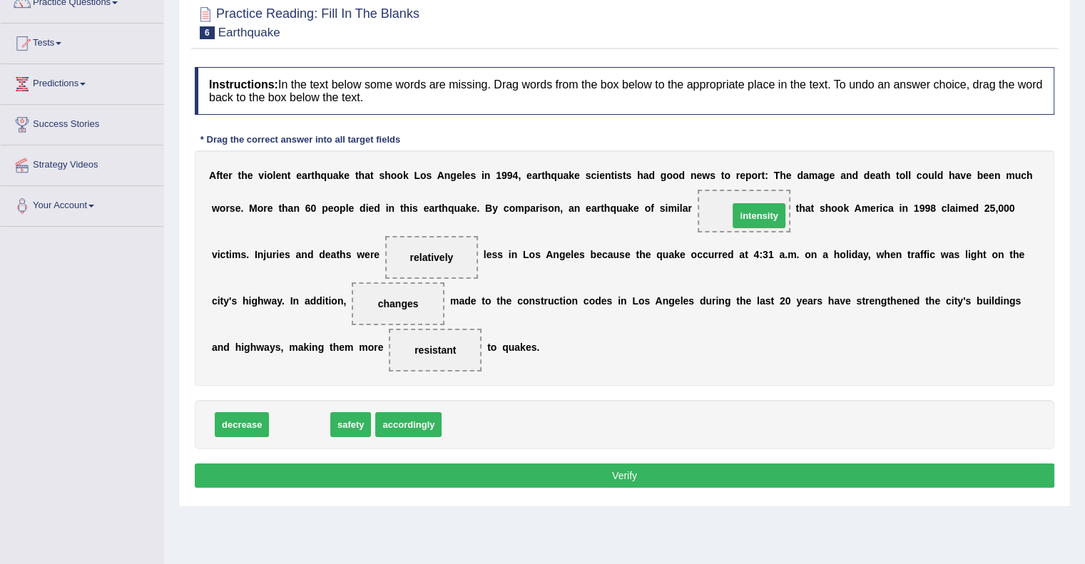
drag, startPoint x: 301, startPoint y: 416, endPoint x: 759, endPoint y: 205, distance: 504.4
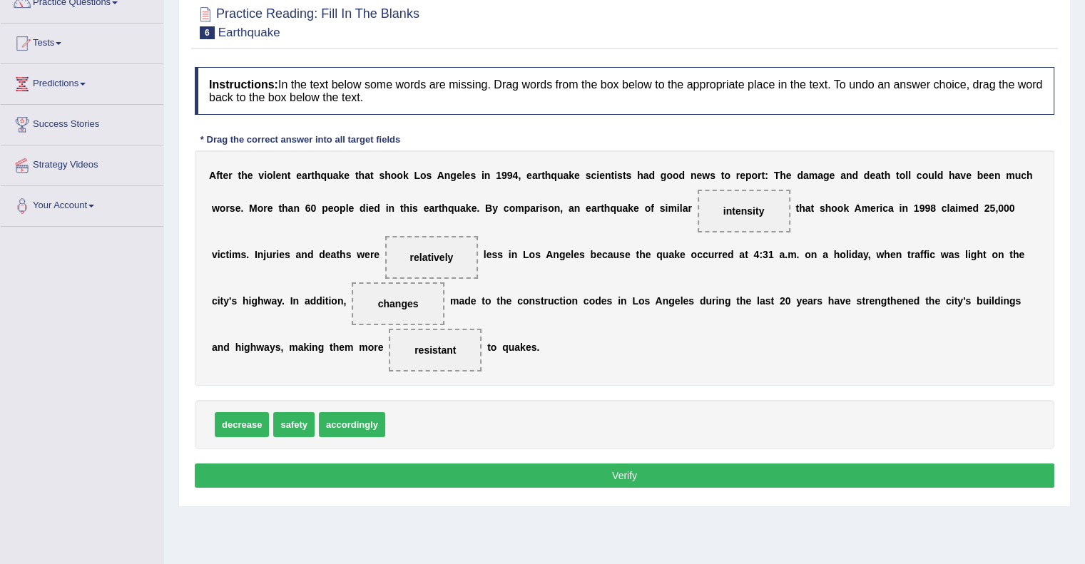
click at [605, 470] on button "Verify" at bounding box center [624, 475] width 859 height 24
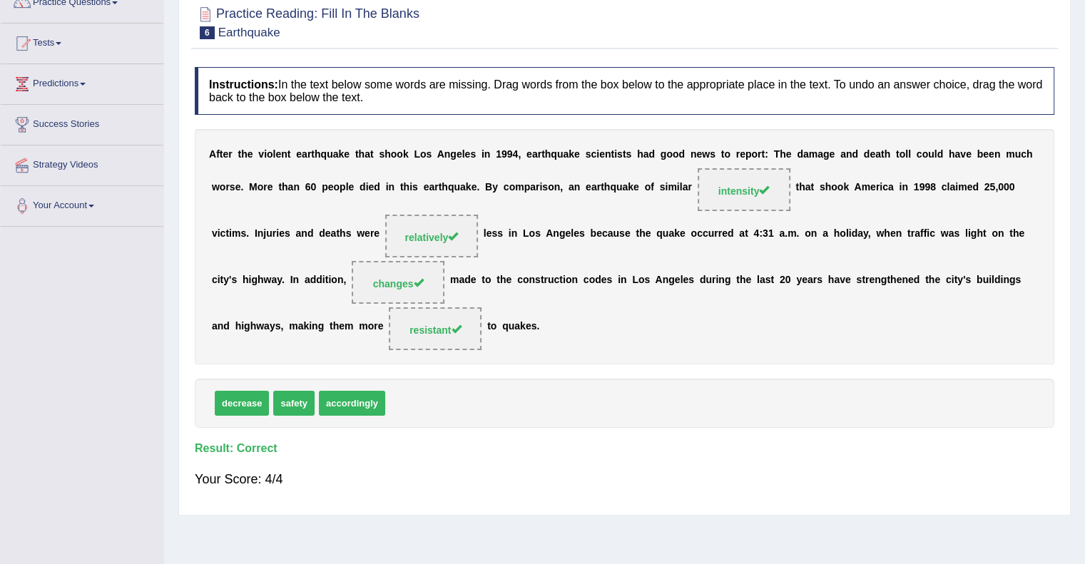
scroll to position [0, 0]
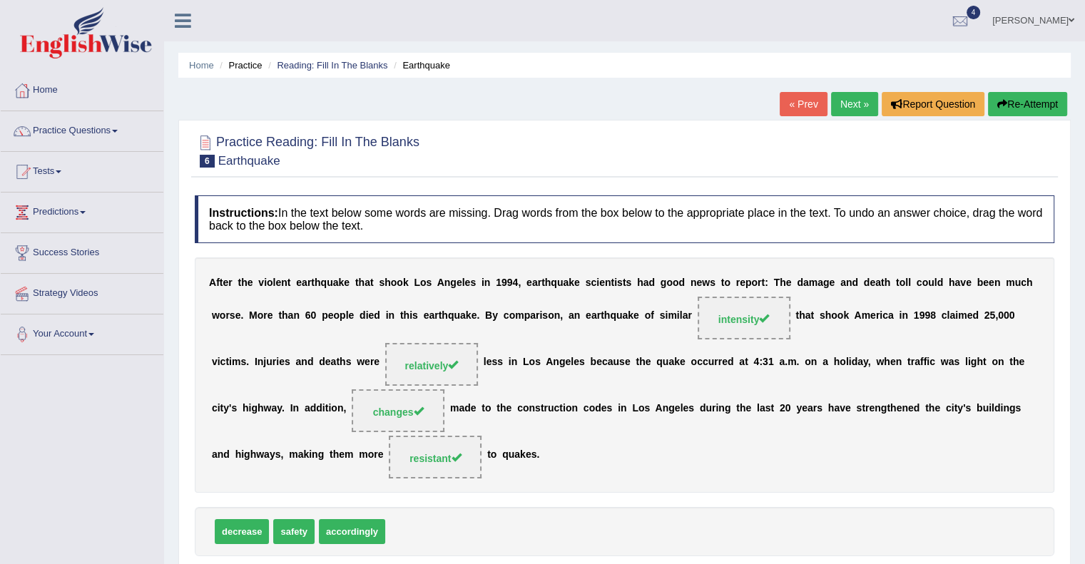
click at [853, 102] on link "Next »" at bounding box center [854, 104] width 47 height 24
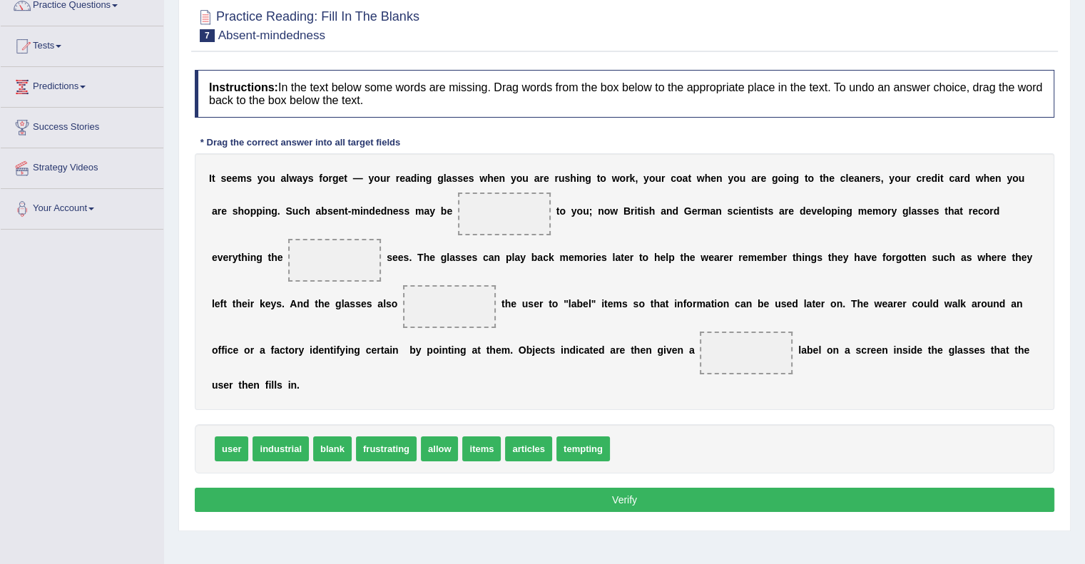
scroll to position [125, 0]
drag, startPoint x: 385, startPoint y: 451, endPoint x: 508, endPoint y: 237, distance: 246.6
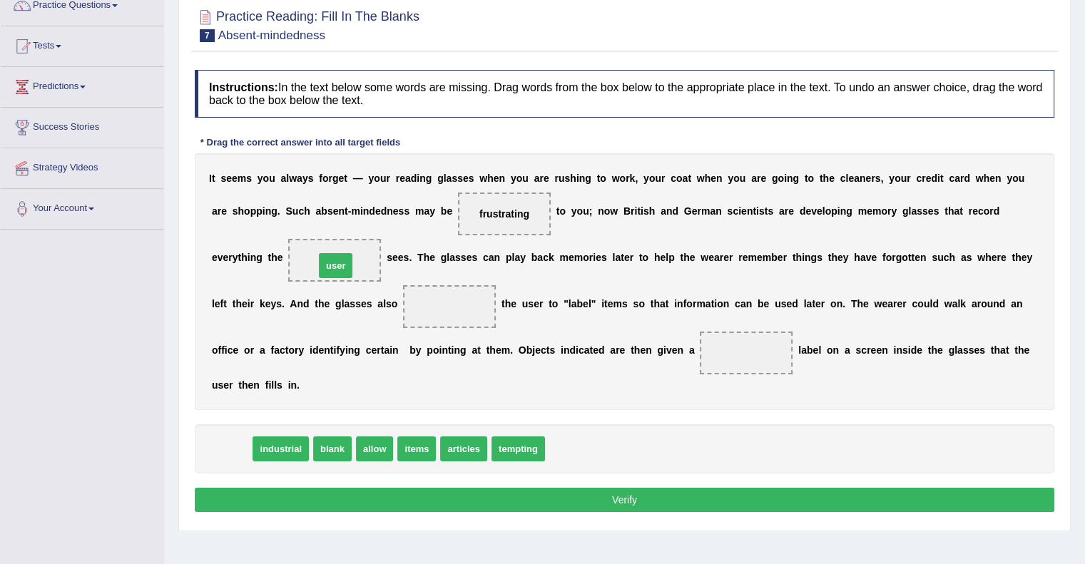
drag, startPoint x: 229, startPoint y: 446, endPoint x: 334, endPoint y: 268, distance: 206.2
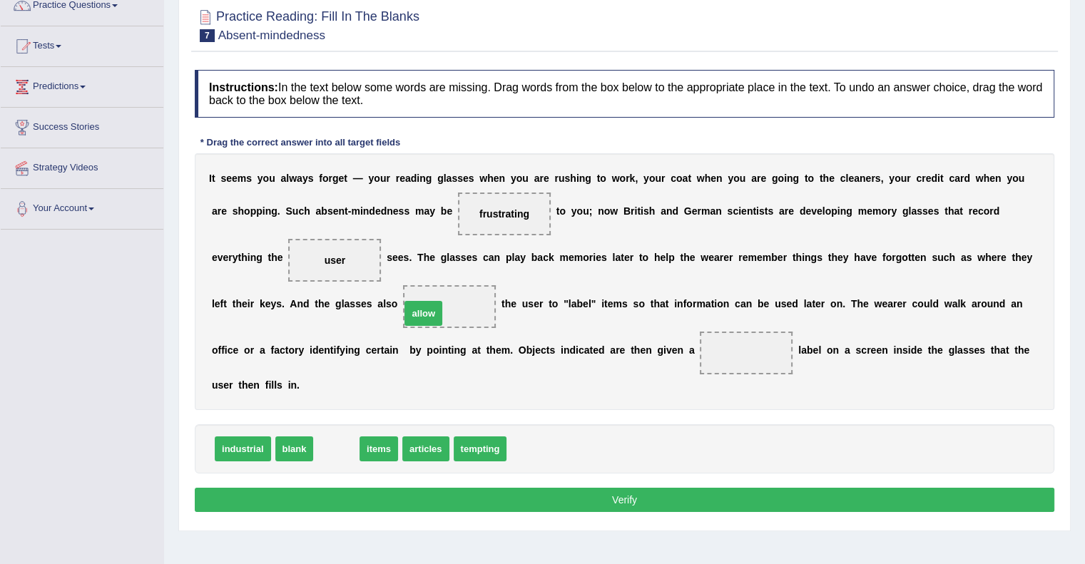
drag, startPoint x: 334, startPoint y: 444, endPoint x: 440, endPoint y: 311, distance: 170.5
drag, startPoint x: 337, startPoint y: 446, endPoint x: 739, endPoint y: 363, distance: 410.7
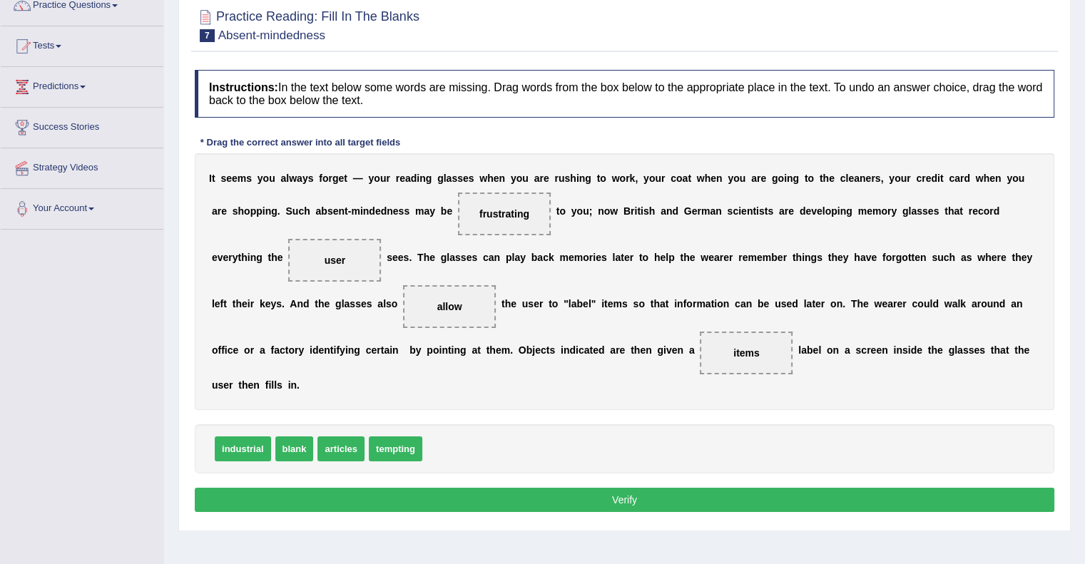
click at [620, 496] on button "Verify" at bounding box center [624, 500] width 859 height 24
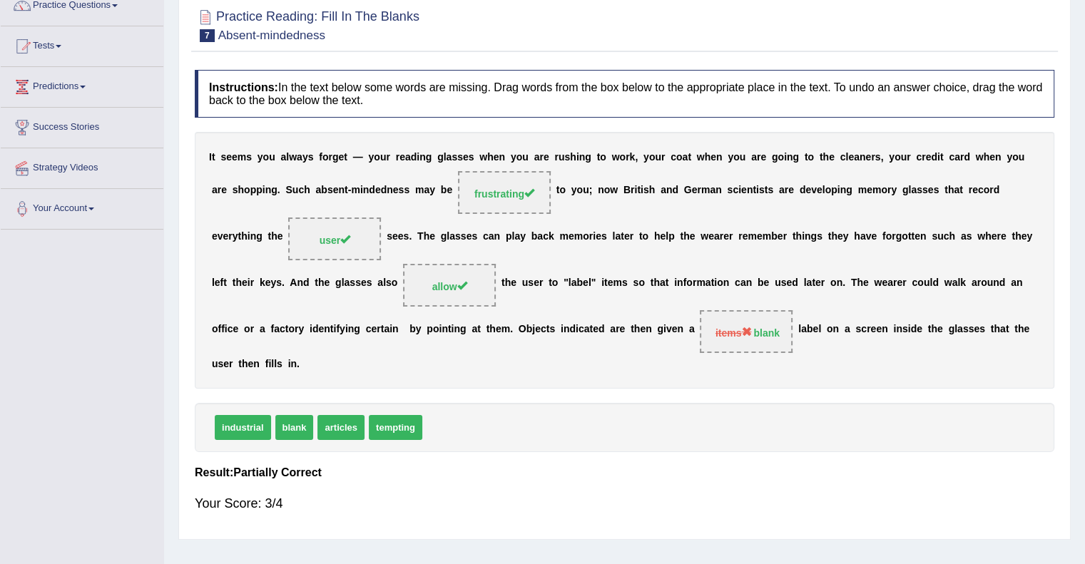
click at [644, 411] on div "industrial blank articles tempting" at bounding box center [624, 427] width 859 height 49
click at [746, 343] on span "items blank" at bounding box center [746, 331] width 93 height 43
drag, startPoint x: 746, startPoint y: 343, endPoint x: 710, endPoint y: 319, distance: 43.1
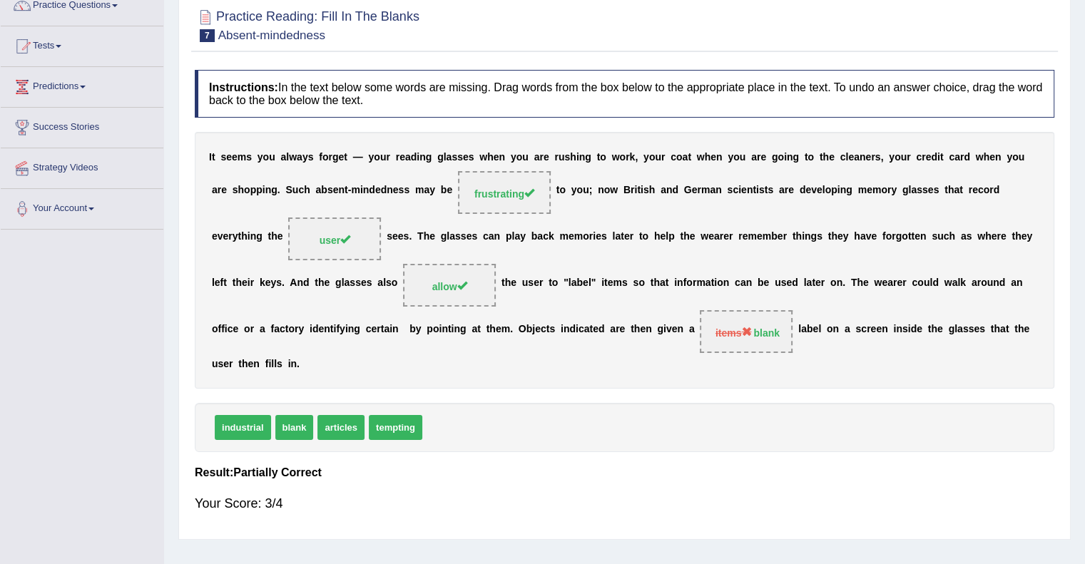
click at [710, 319] on span "items blank" at bounding box center [746, 331] width 93 height 43
drag, startPoint x: 710, startPoint y: 319, endPoint x: 705, endPoint y: 399, distance: 80.0
click at [705, 399] on div "Instructions: In the text below some words are missing. Drag words from the box…" at bounding box center [624, 297] width 866 height 469
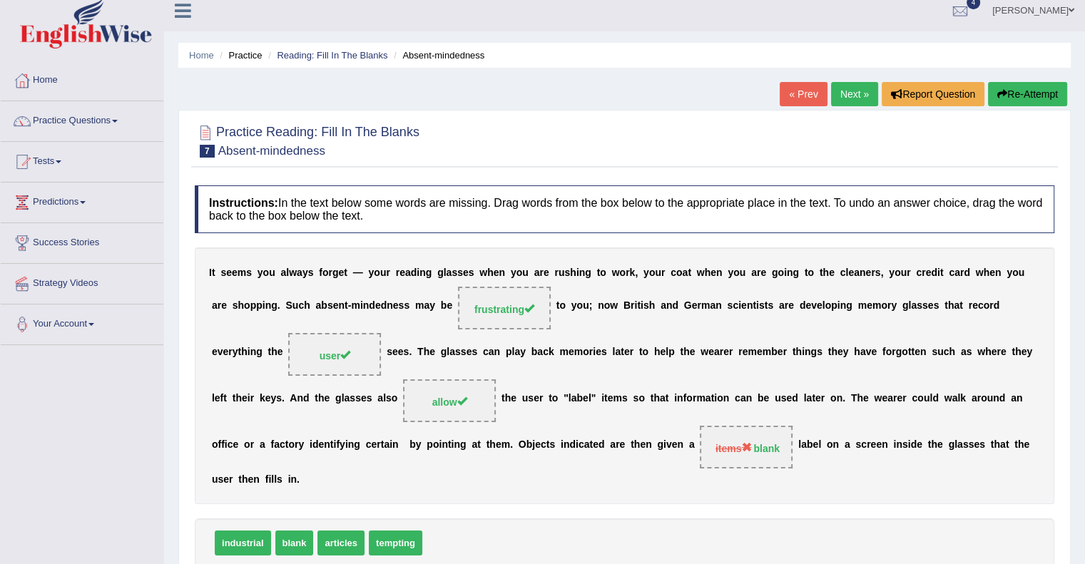
scroll to position [9, 0]
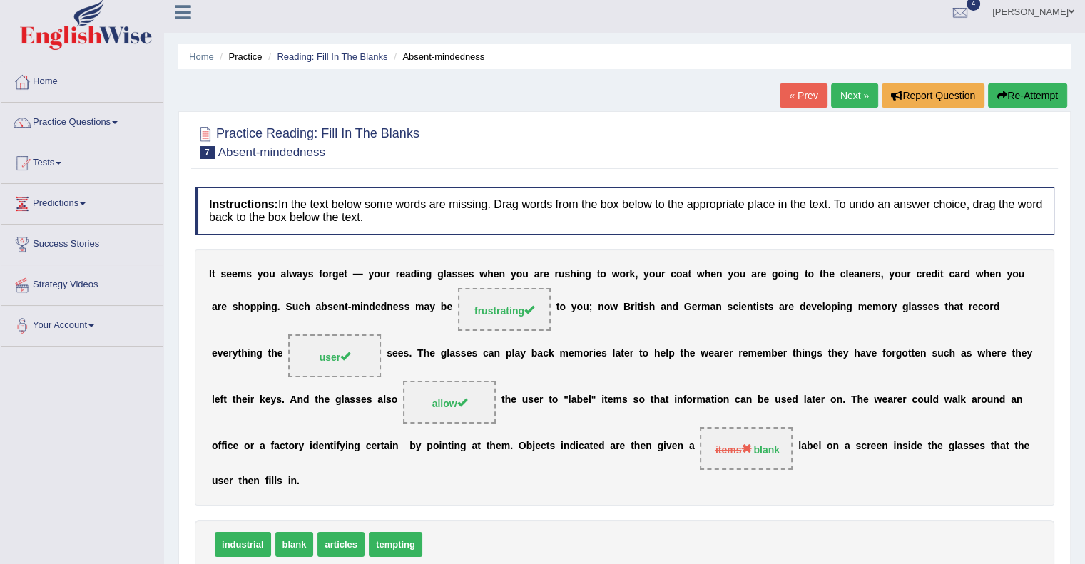
click at [839, 102] on link "Next »" at bounding box center [854, 95] width 47 height 24
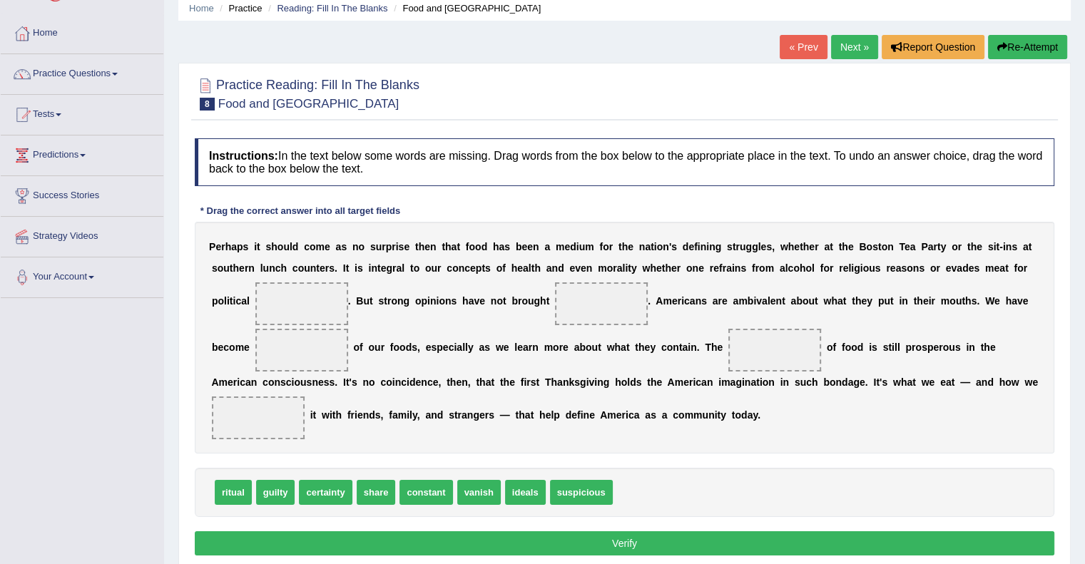
scroll to position [71, 0]
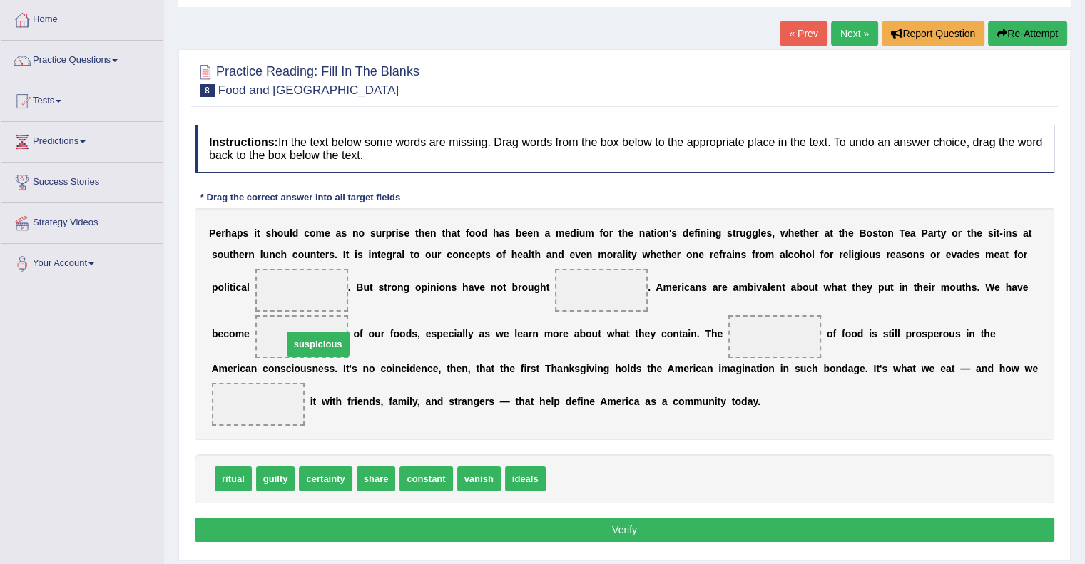
drag, startPoint x: 591, startPoint y: 486, endPoint x: 318, endPoint y: 355, distance: 302.7
drag, startPoint x: 373, startPoint y: 476, endPoint x: 264, endPoint y: 411, distance: 126.6
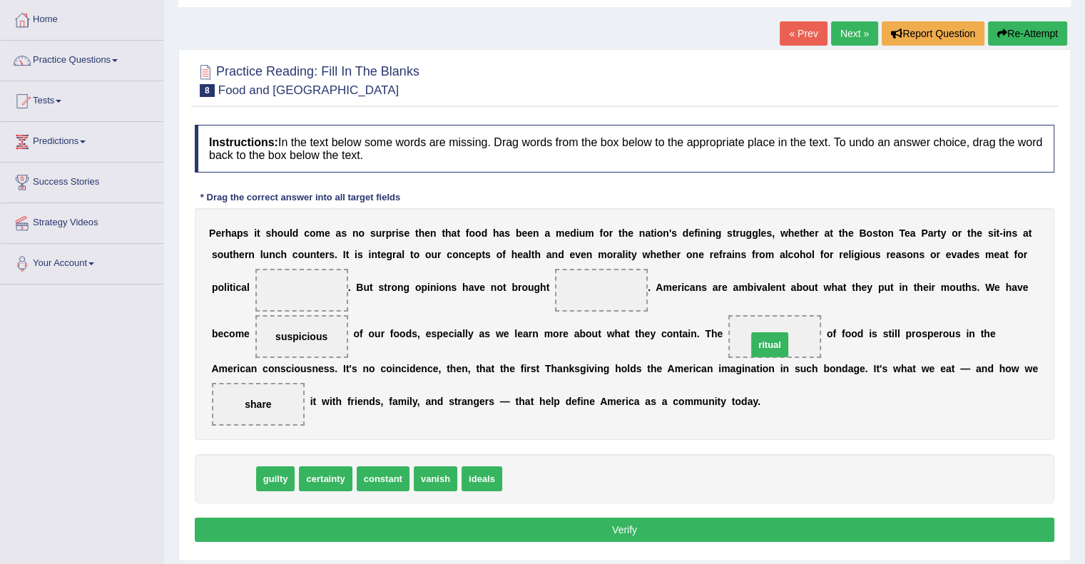
drag, startPoint x: 245, startPoint y: 473, endPoint x: 781, endPoint y: 337, distance: 553.1
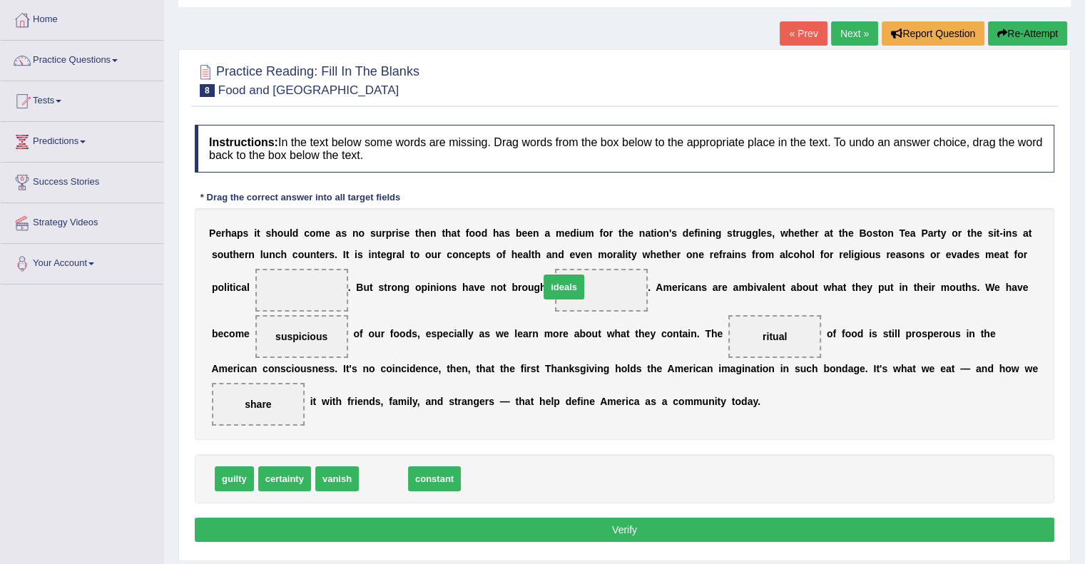
drag, startPoint x: 375, startPoint y: 478, endPoint x: 590, endPoint y: 288, distance: 287.4
drag, startPoint x: 615, startPoint y: 280, endPoint x: 240, endPoint y: 280, distance: 375.1
click at [240, 280] on div "P e r h a p s i t s h o u l d c o m e a s n o s u r p r i s e t h e n t h a t f…" at bounding box center [624, 324] width 859 height 232
drag, startPoint x: 612, startPoint y: 296, endPoint x: 361, endPoint y: 297, distance: 251.0
click at [361, 297] on div "P e r h a p s i t s h o u l d c o m e a s n o s u r p r i s e t h e n t h a t f…" at bounding box center [624, 324] width 859 height 232
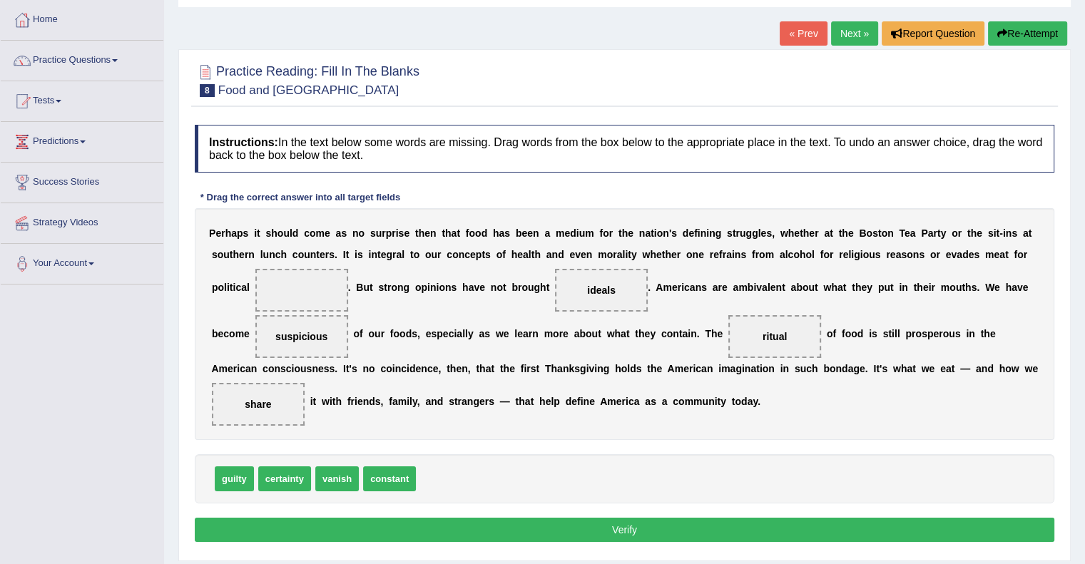
drag, startPoint x: 581, startPoint y: 294, endPoint x: 384, endPoint y: 316, distance: 198.0
click at [384, 316] on div "P e r h a p s i t s h o u l d c o m e a s n o s u r p r i s e t h e n t h a t f…" at bounding box center [624, 324] width 859 height 232
drag, startPoint x: 593, startPoint y: 290, endPoint x: 313, endPoint y: 283, distance: 280.3
drag, startPoint x: 398, startPoint y: 467, endPoint x: 630, endPoint y: 282, distance: 297.3
click at [599, 528] on button "Verify" at bounding box center [624, 530] width 859 height 24
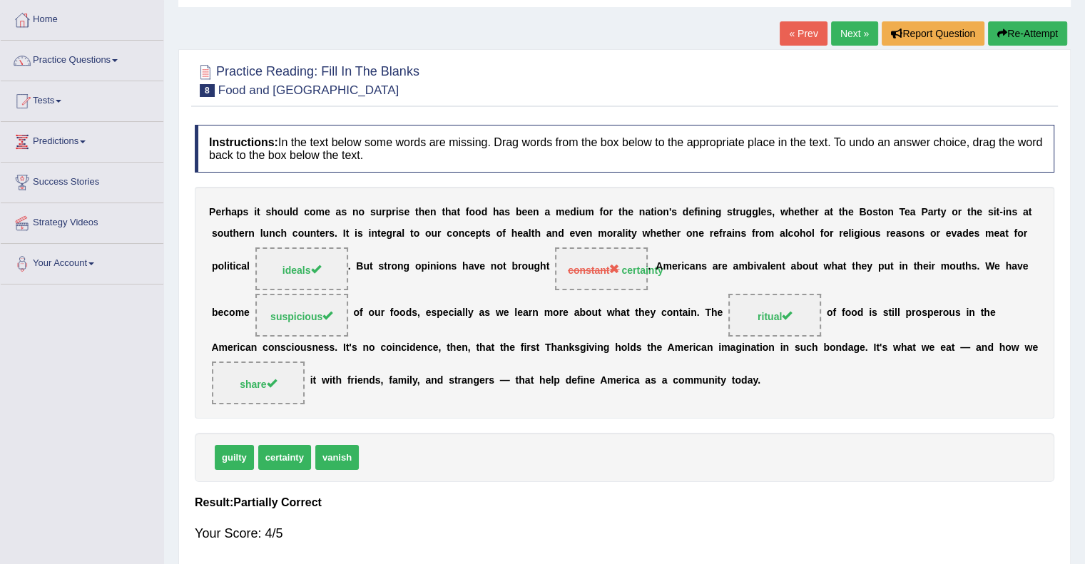
click at [585, 267] on span "constant" at bounding box center [593, 270] width 51 height 11
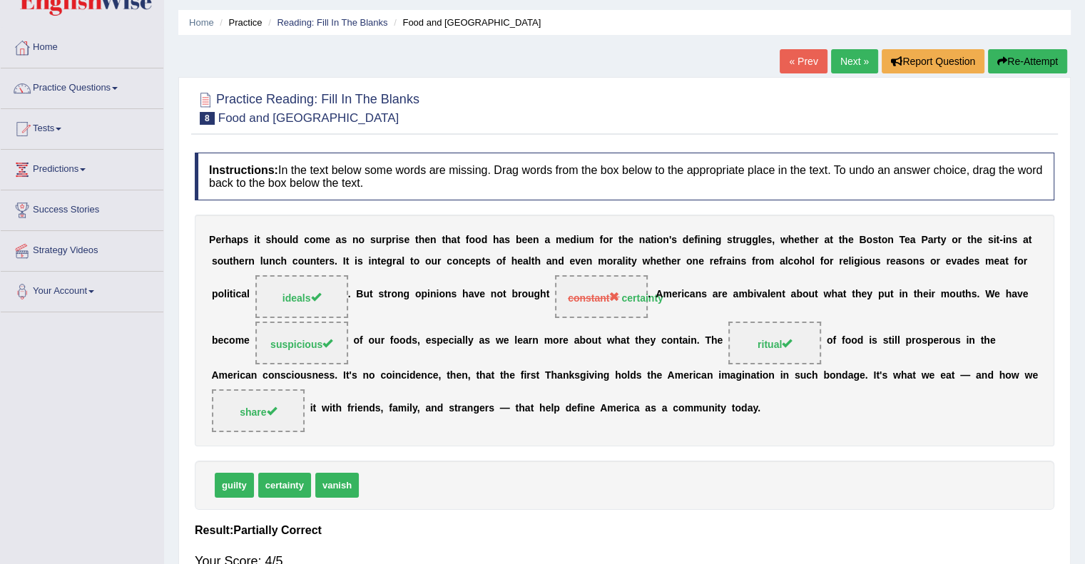
scroll to position [42, 0]
click at [570, 337] on b at bounding box center [571, 341] width 6 height 11
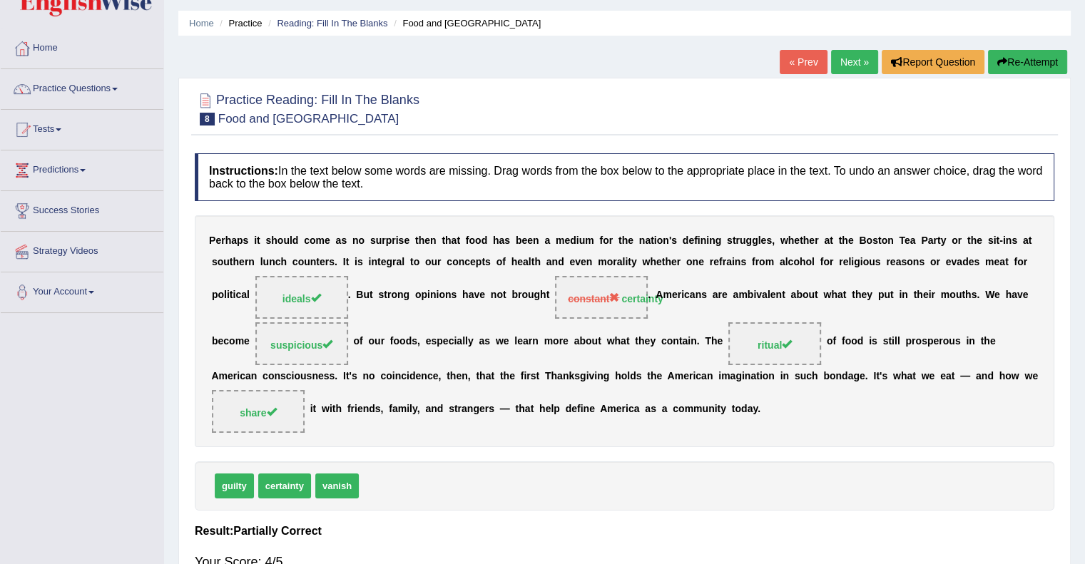
click at [570, 337] on b at bounding box center [571, 341] width 6 height 11
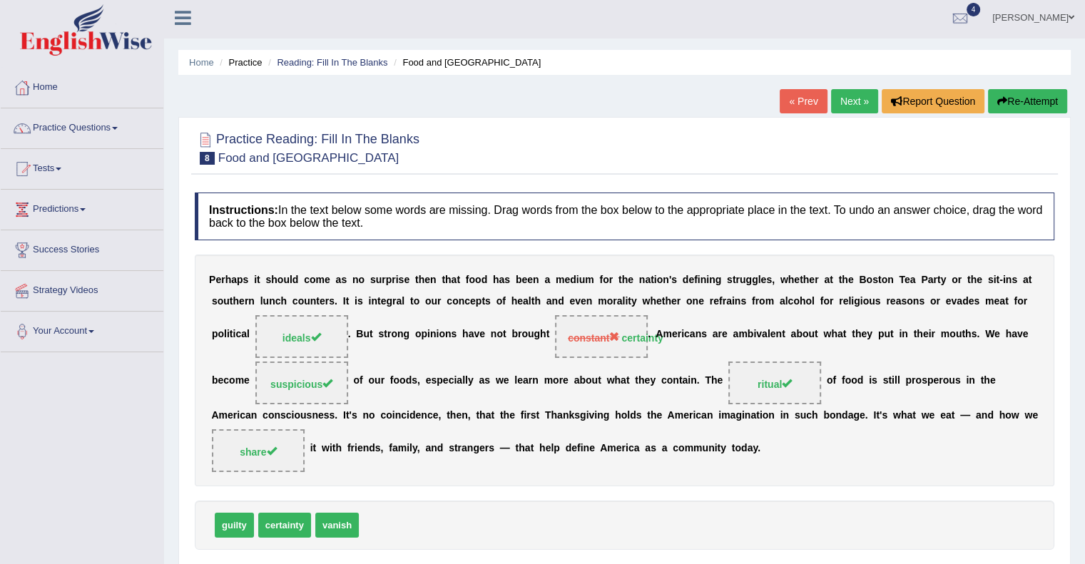
scroll to position [2, 0]
click at [949, 19] on div at bounding box center [959, 19] width 21 height 21
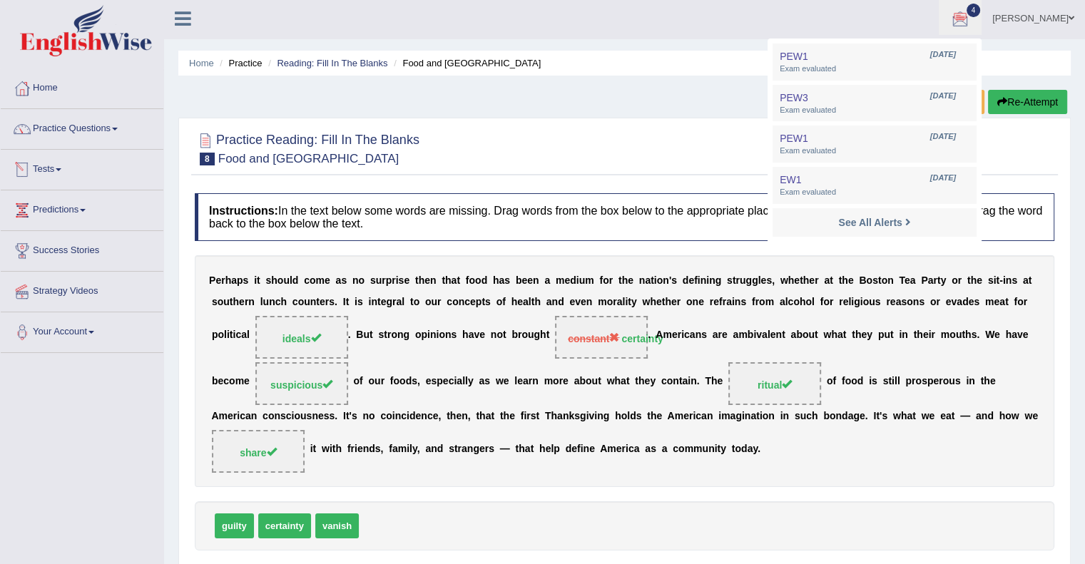
click at [61, 169] on span at bounding box center [59, 169] width 6 height 3
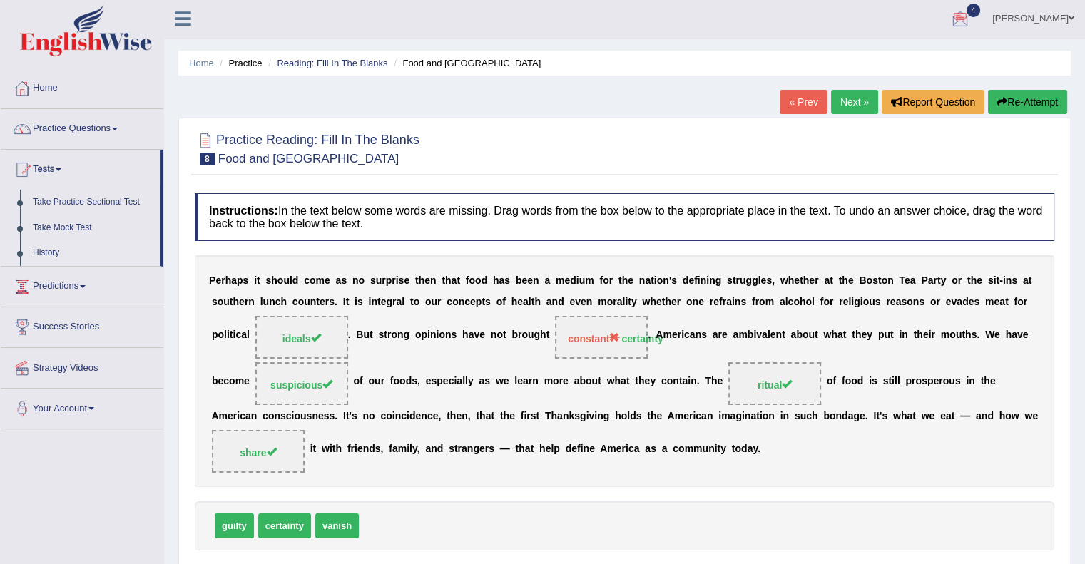
click at [48, 262] on link "History" at bounding box center [92, 253] width 133 height 26
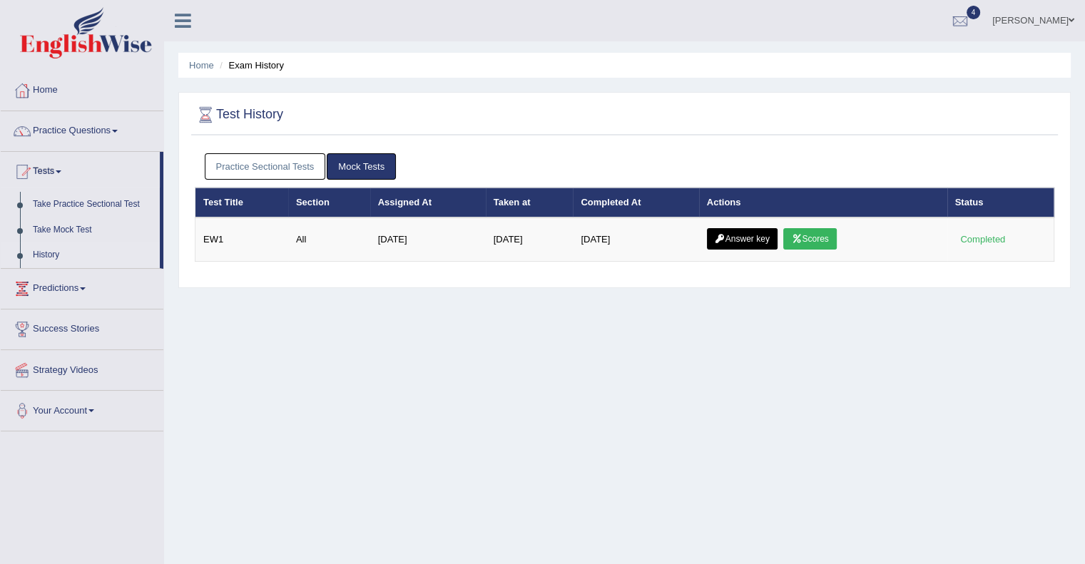
click at [297, 163] on link "Practice Sectional Tests" at bounding box center [265, 166] width 121 height 26
